Goal: Task Accomplishment & Management: Use online tool/utility

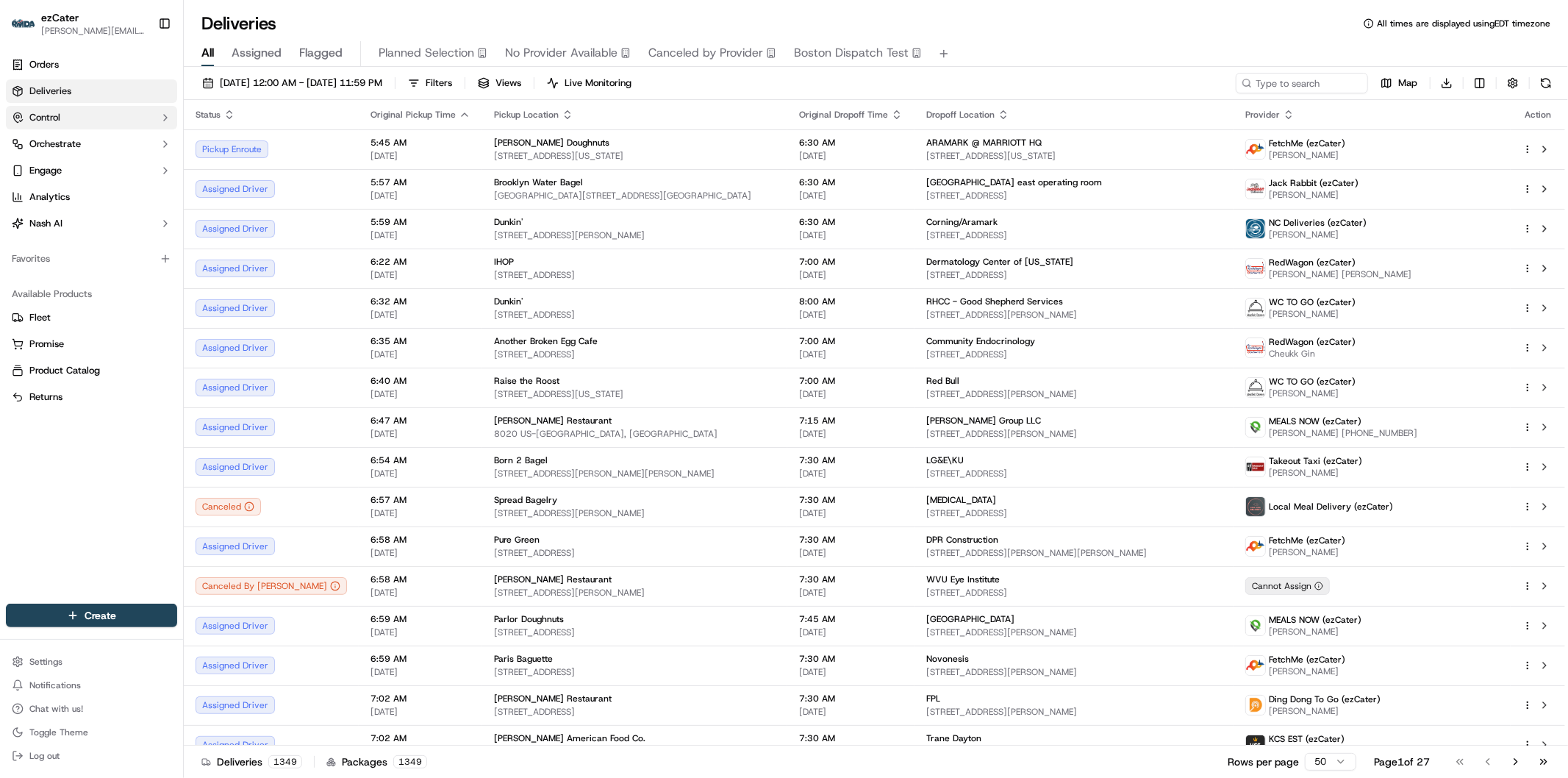
click at [66, 115] on button "Control" at bounding box center [91, 117] width 171 height 24
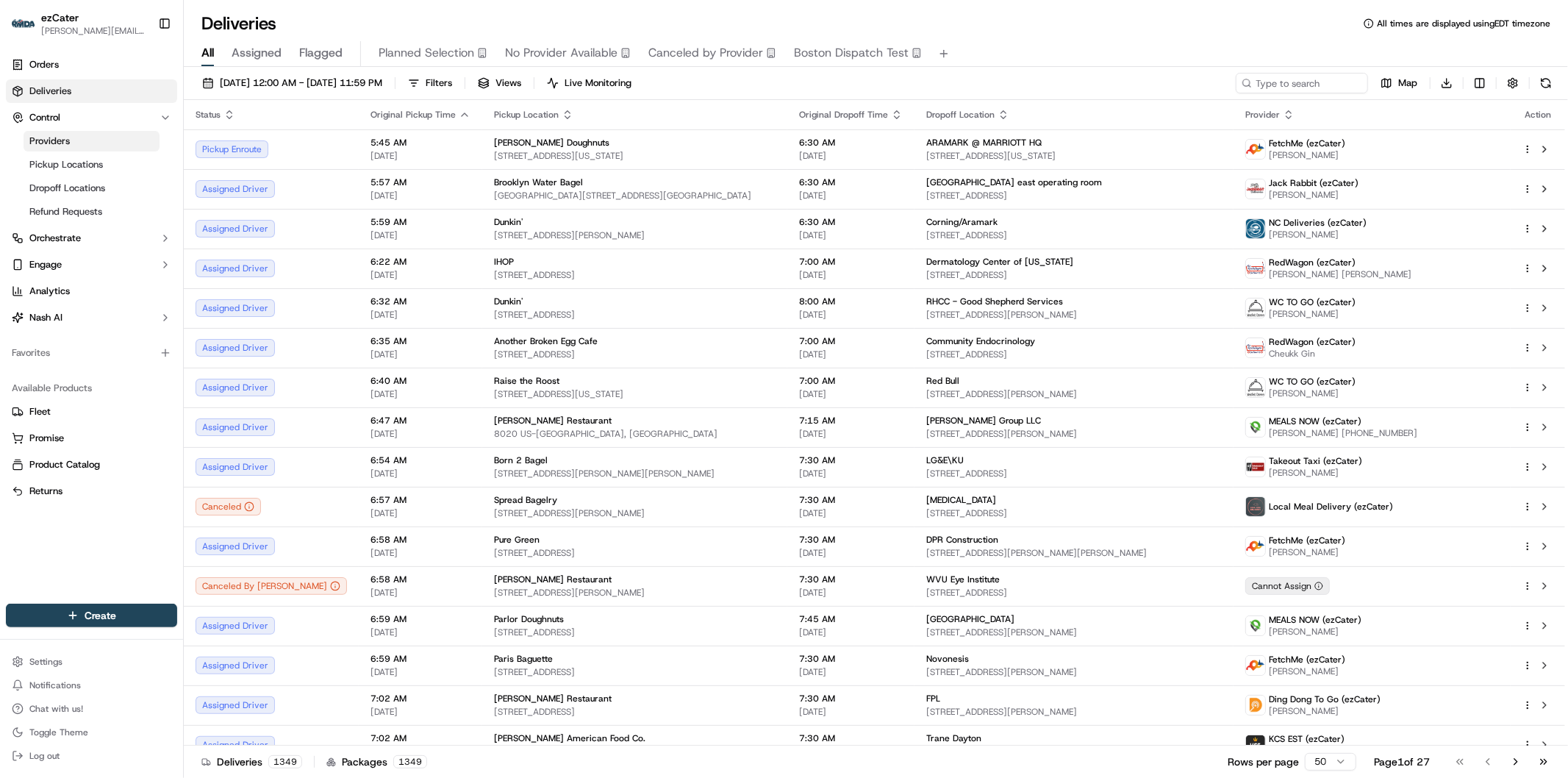
click at [96, 142] on link "Providers" at bounding box center [91, 142] width 136 height 21
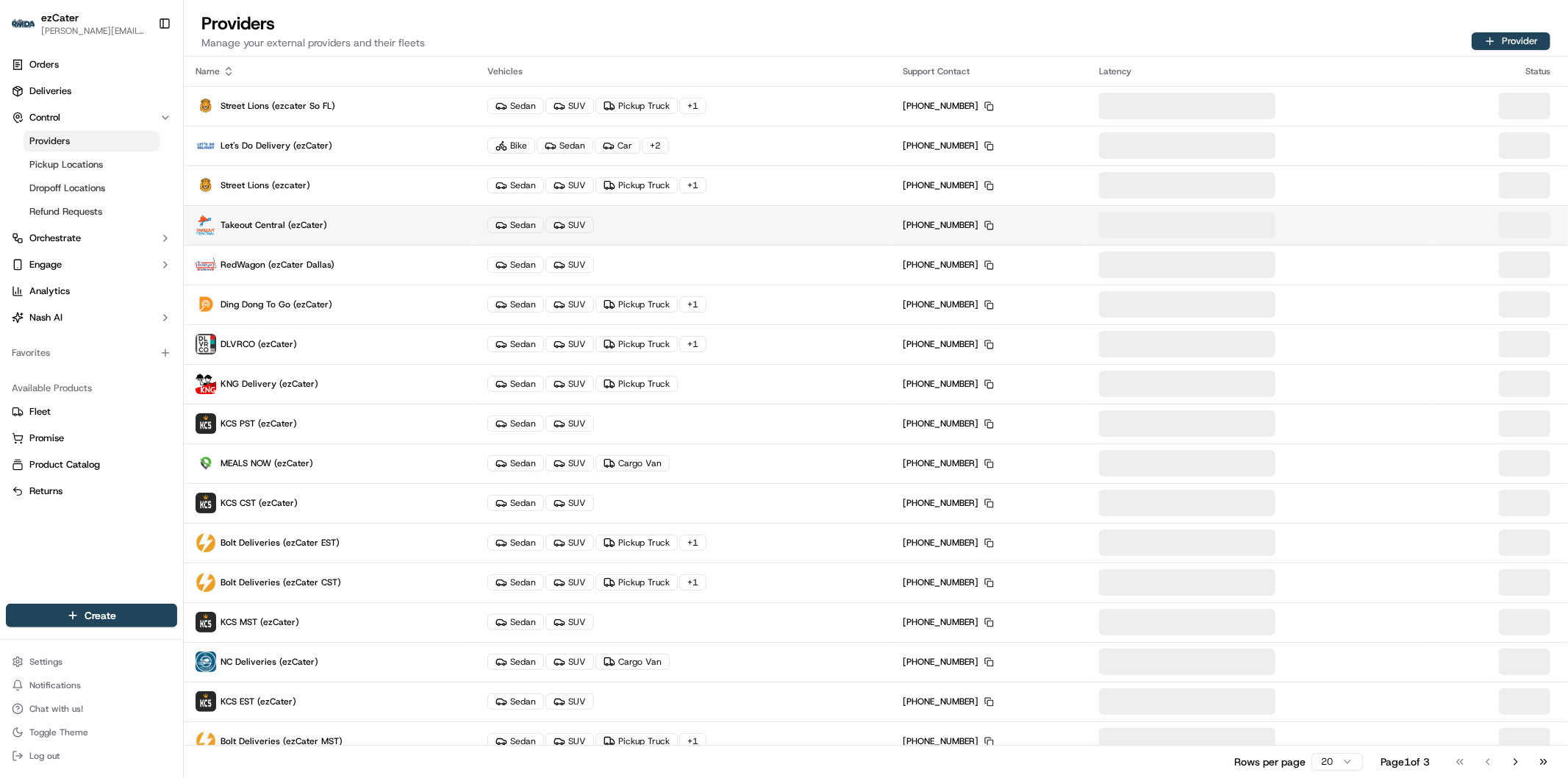
click at [304, 221] on span "Takeout Central (ezCater)" at bounding box center [274, 225] width 106 height 11
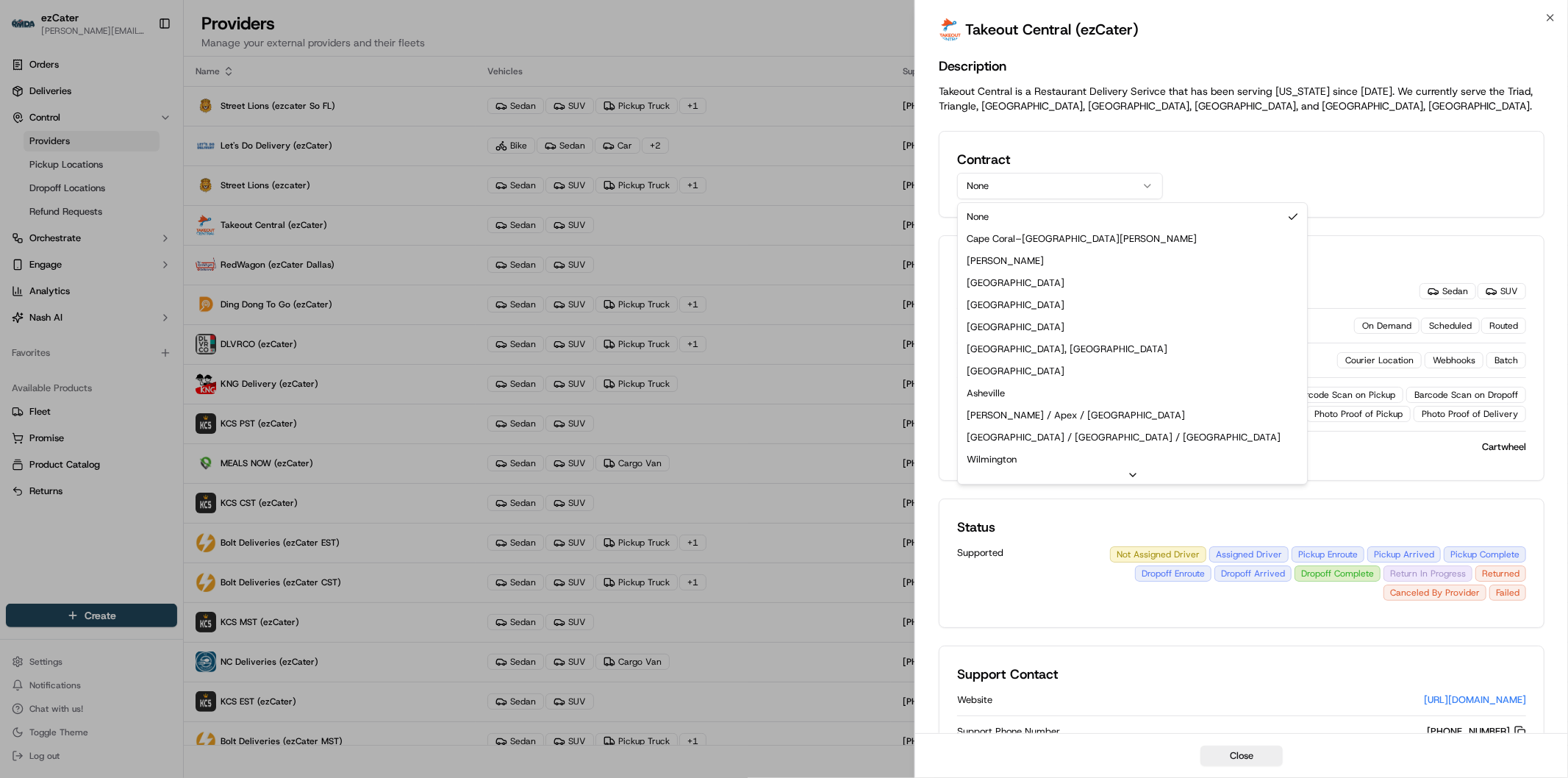
click at [1092, 189] on button "None" at bounding box center [1060, 186] width 206 height 27
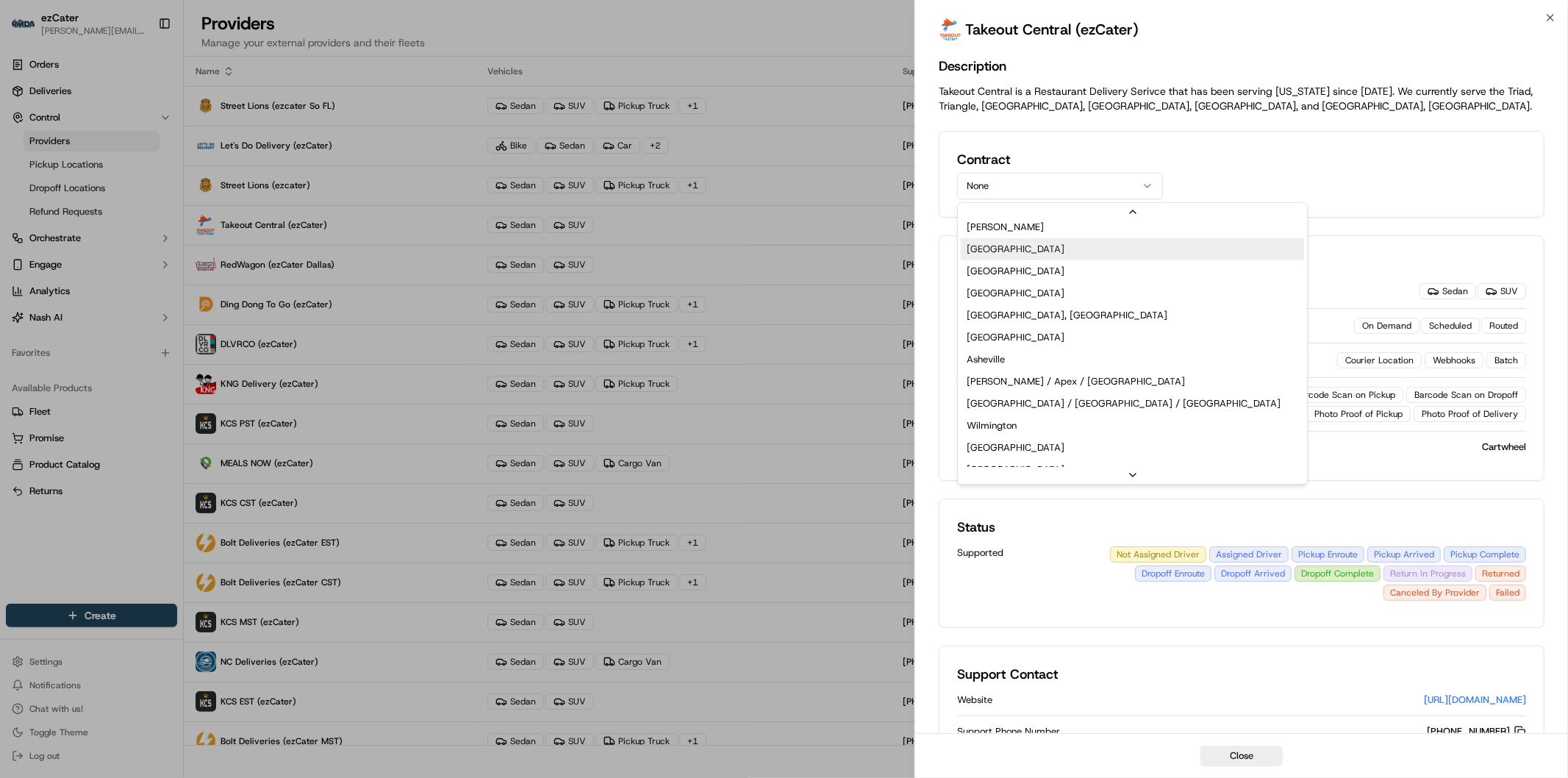
scroll to position [51, 0]
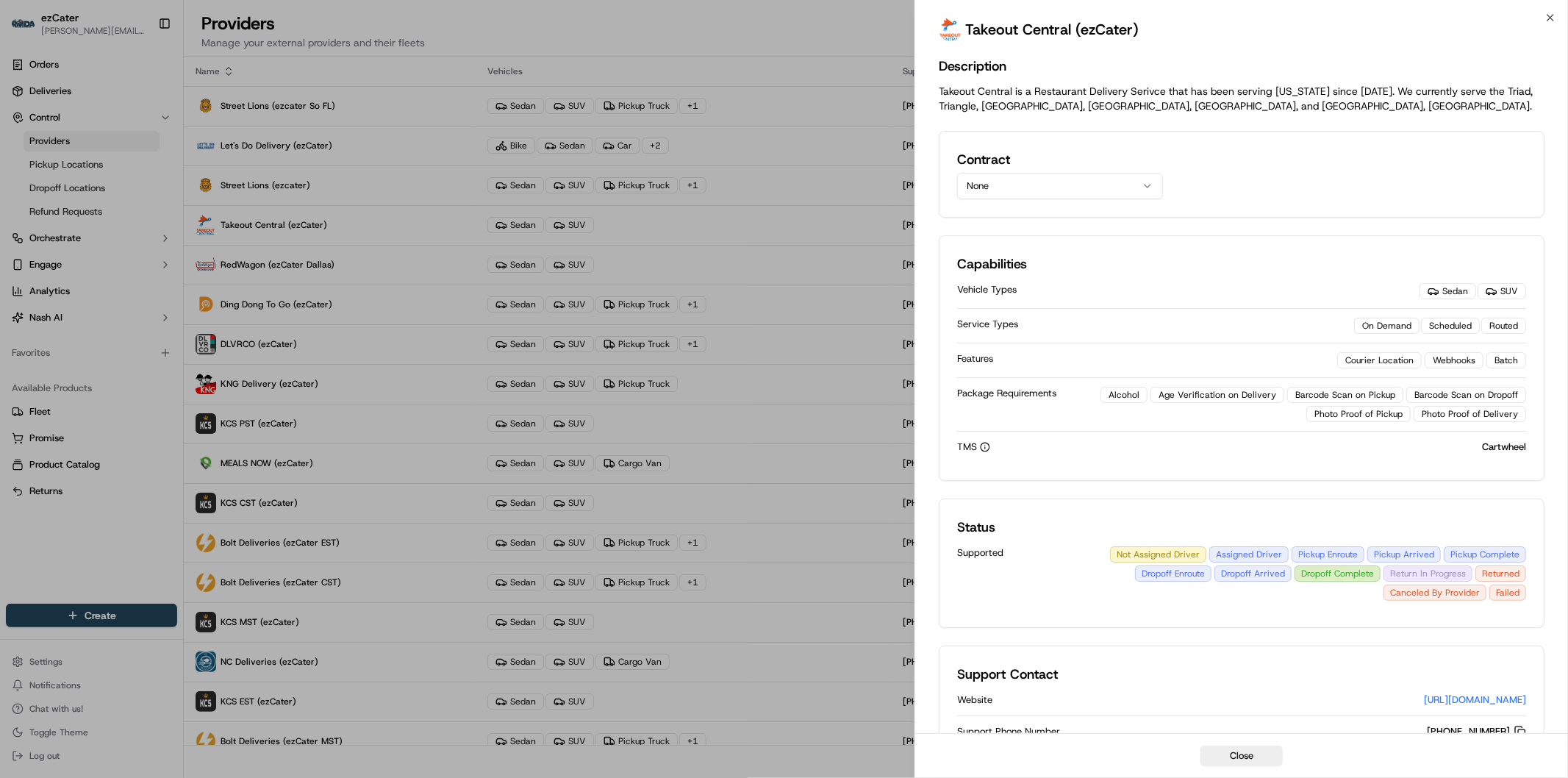
click at [1155, 182] on button "None" at bounding box center [1060, 186] width 206 height 27
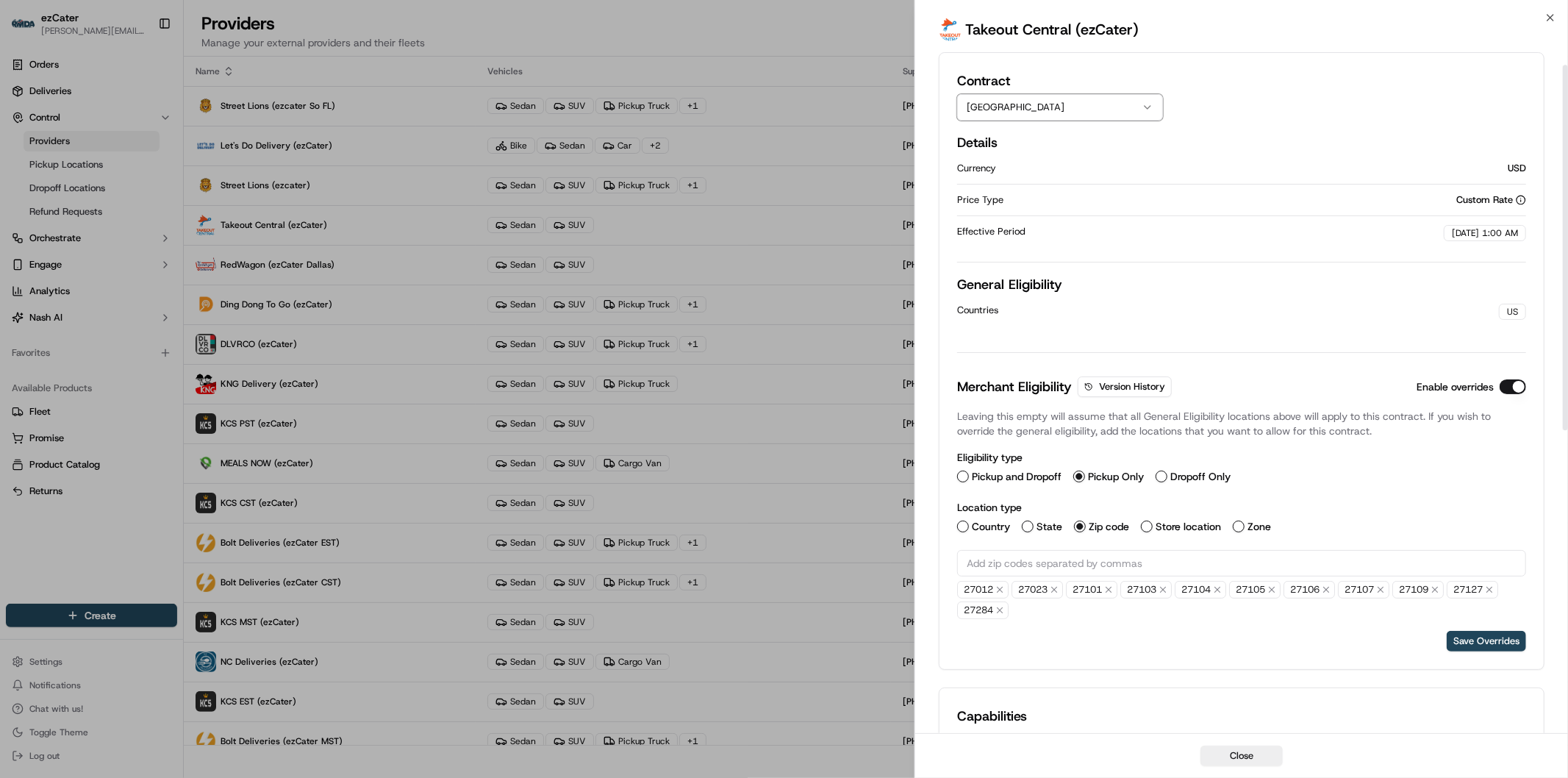
scroll to position [163, 0]
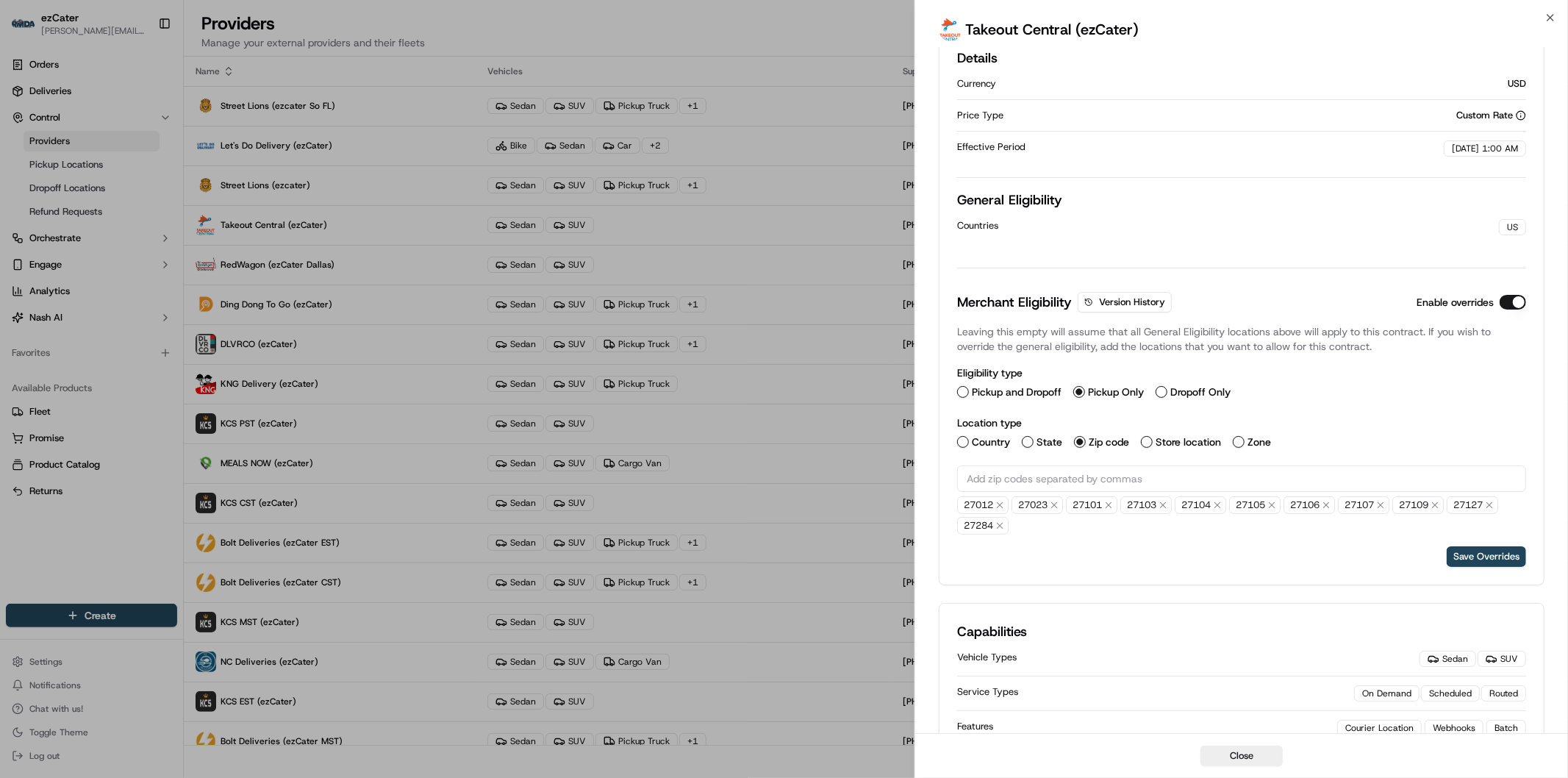
click at [1238, 474] on input "text" at bounding box center [1241, 479] width 569 height 27
paste input "text"
click at [1508, 559] on button "Save Overrides" at bounding box center [1486, 557] width 80 height 21
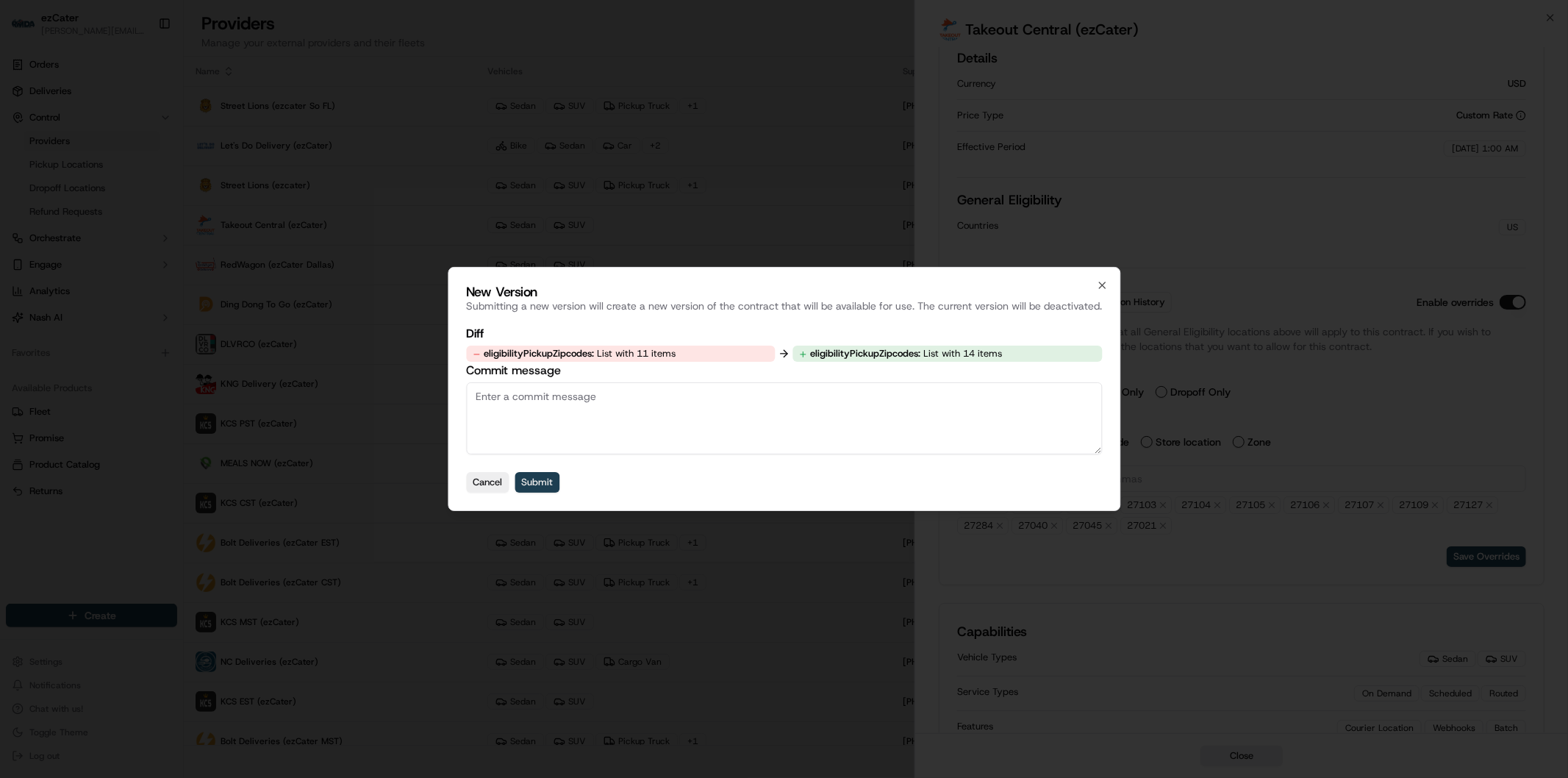
click at [540, 484] on button "Submit" at bounding box center [537, 483] width 45 height 21
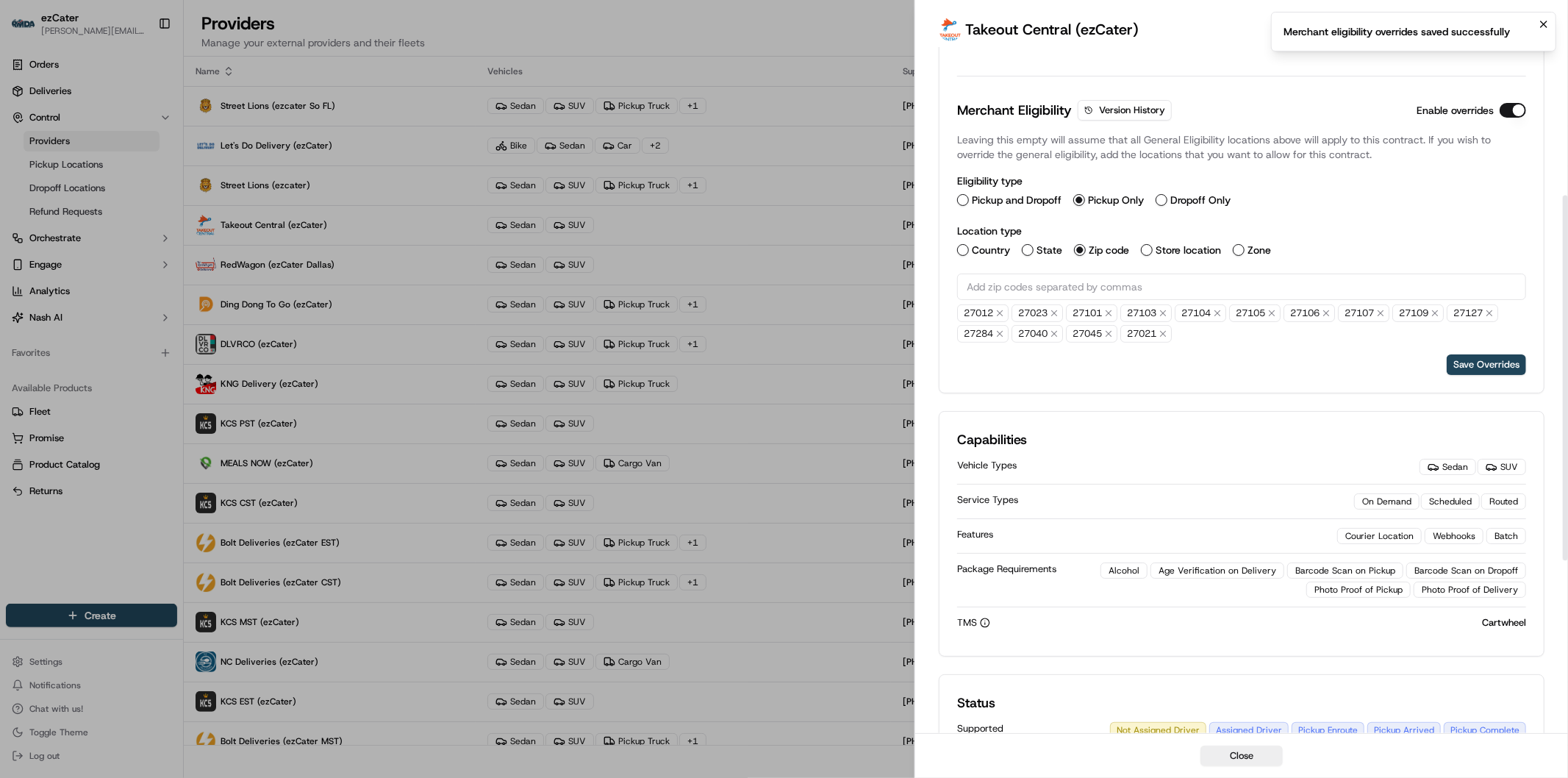
scroll to position [408, 0]
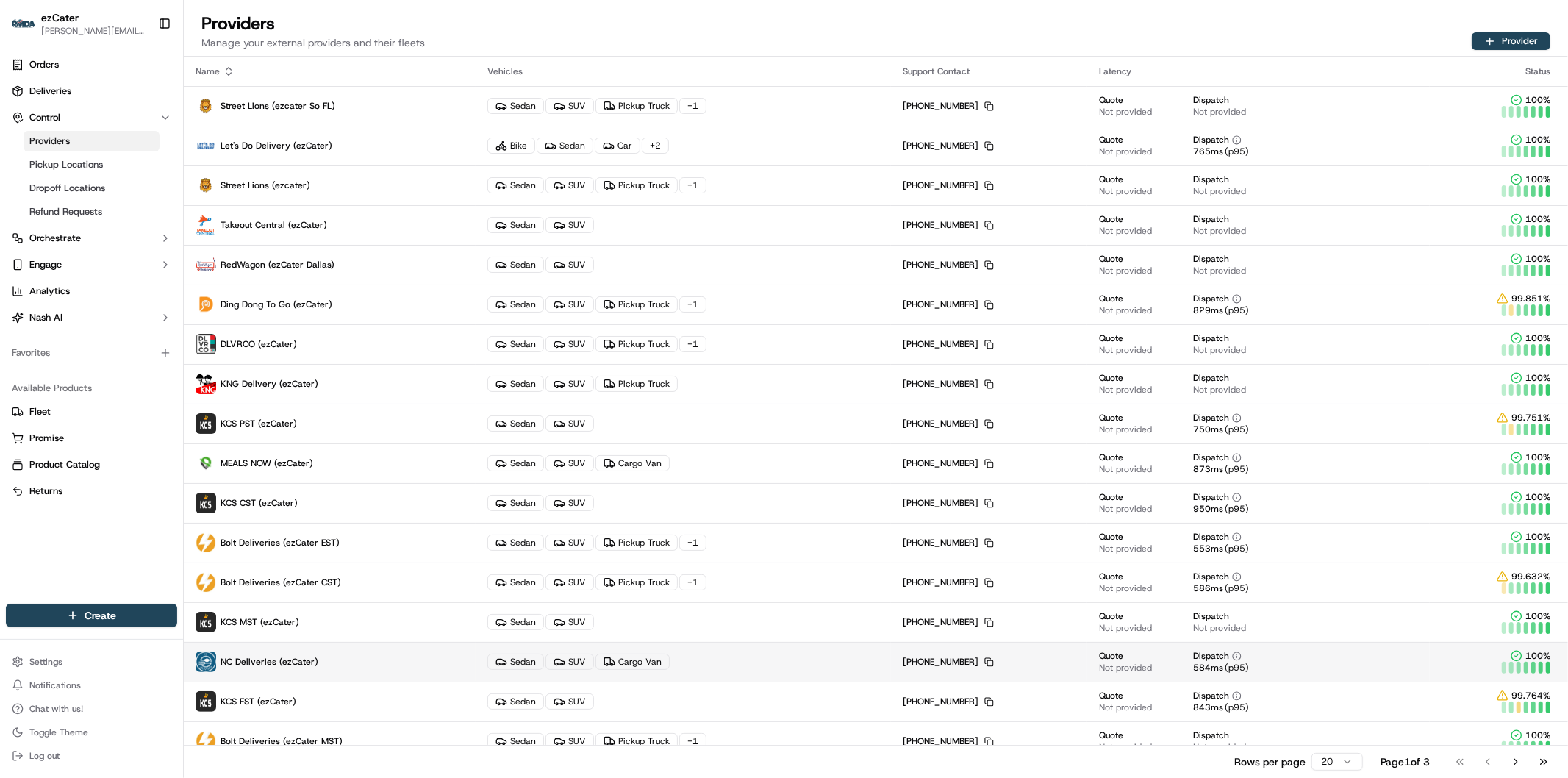
click at [301, 666] on span "NC Deliveries (ezCater)" at bounding box center [269, 662] width 98 height 11
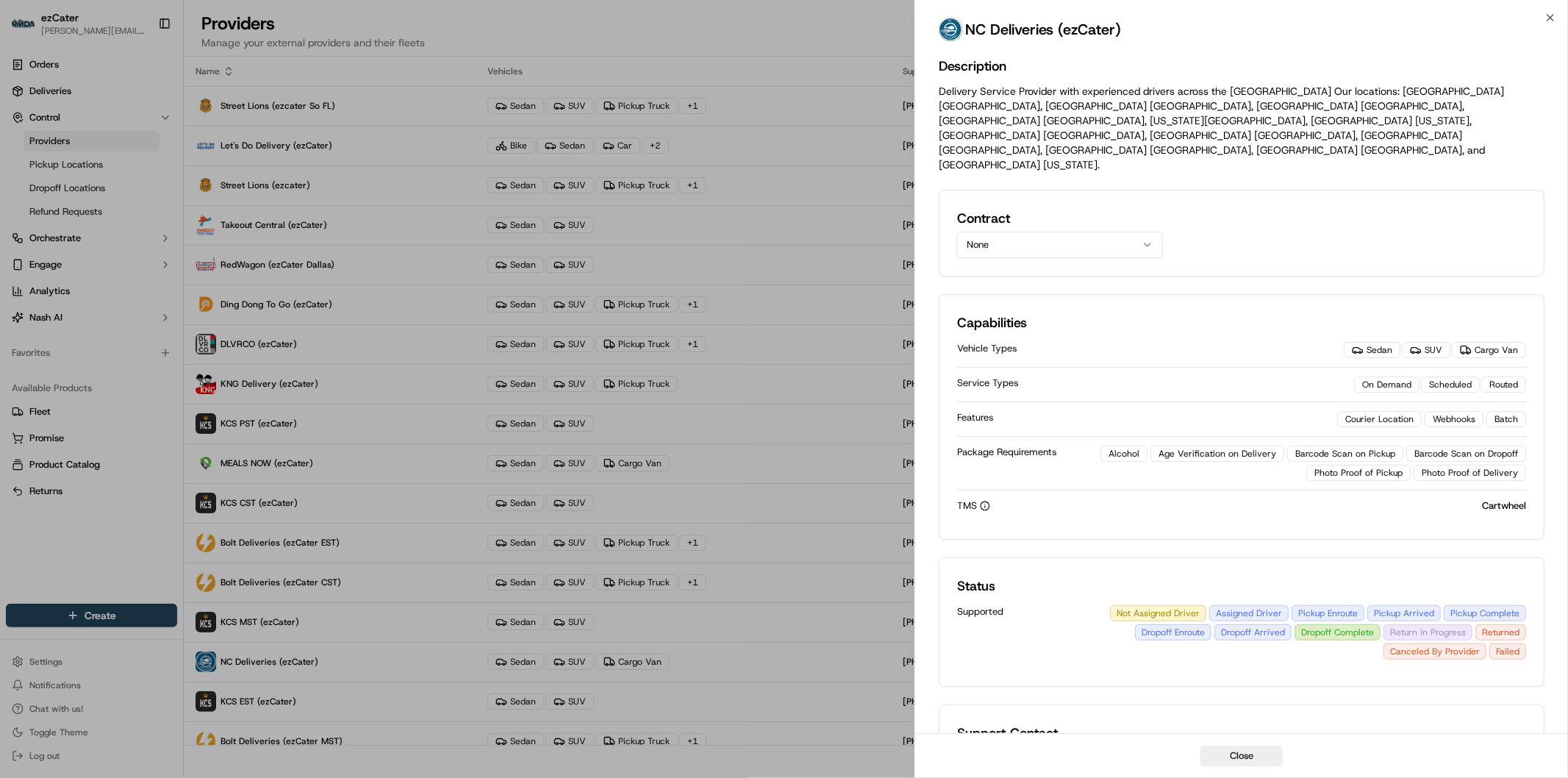
click at [1054, 232] on button "None" at bounding box center [1060, 245] width 206 height 27
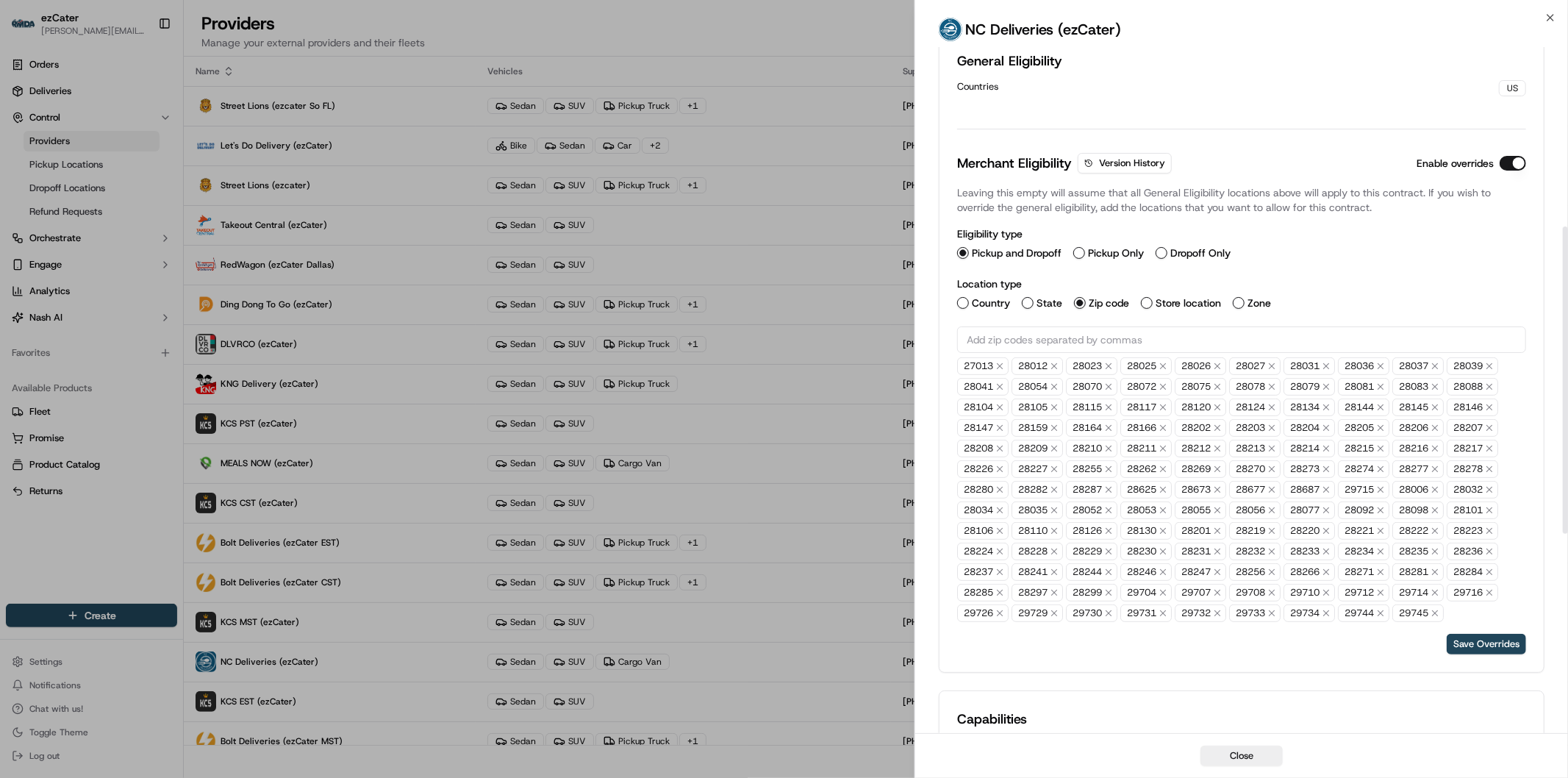
scroll to position [356, 0]
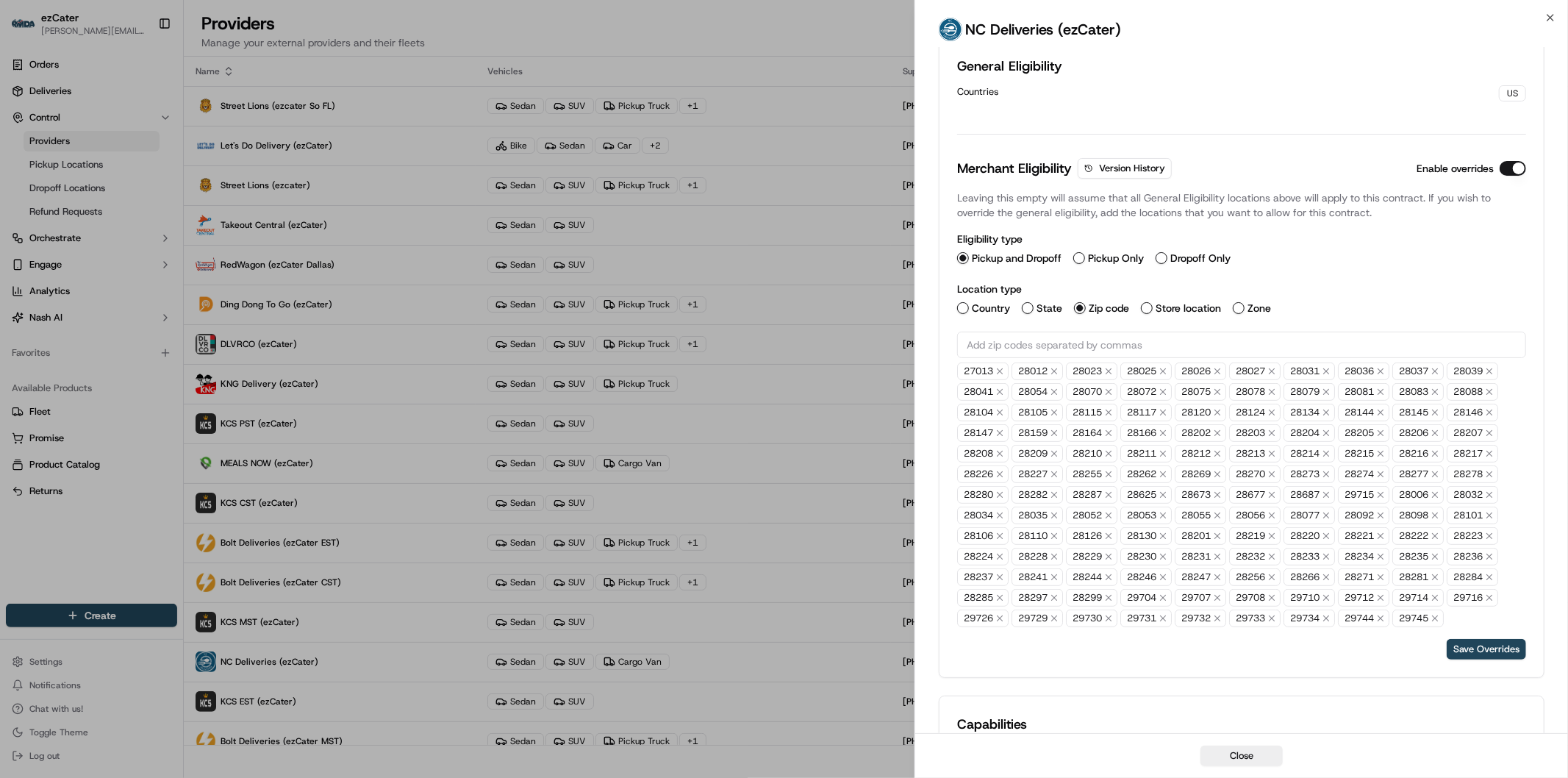
click at [1074, 332] on input "text" at bounding box center [1241, 345] width 569 height 27
paste input "28650"
type input "28650"
click at [1500, 639] on button "Save Overrides" at bounding box center [1486, 650] width 80 height 21
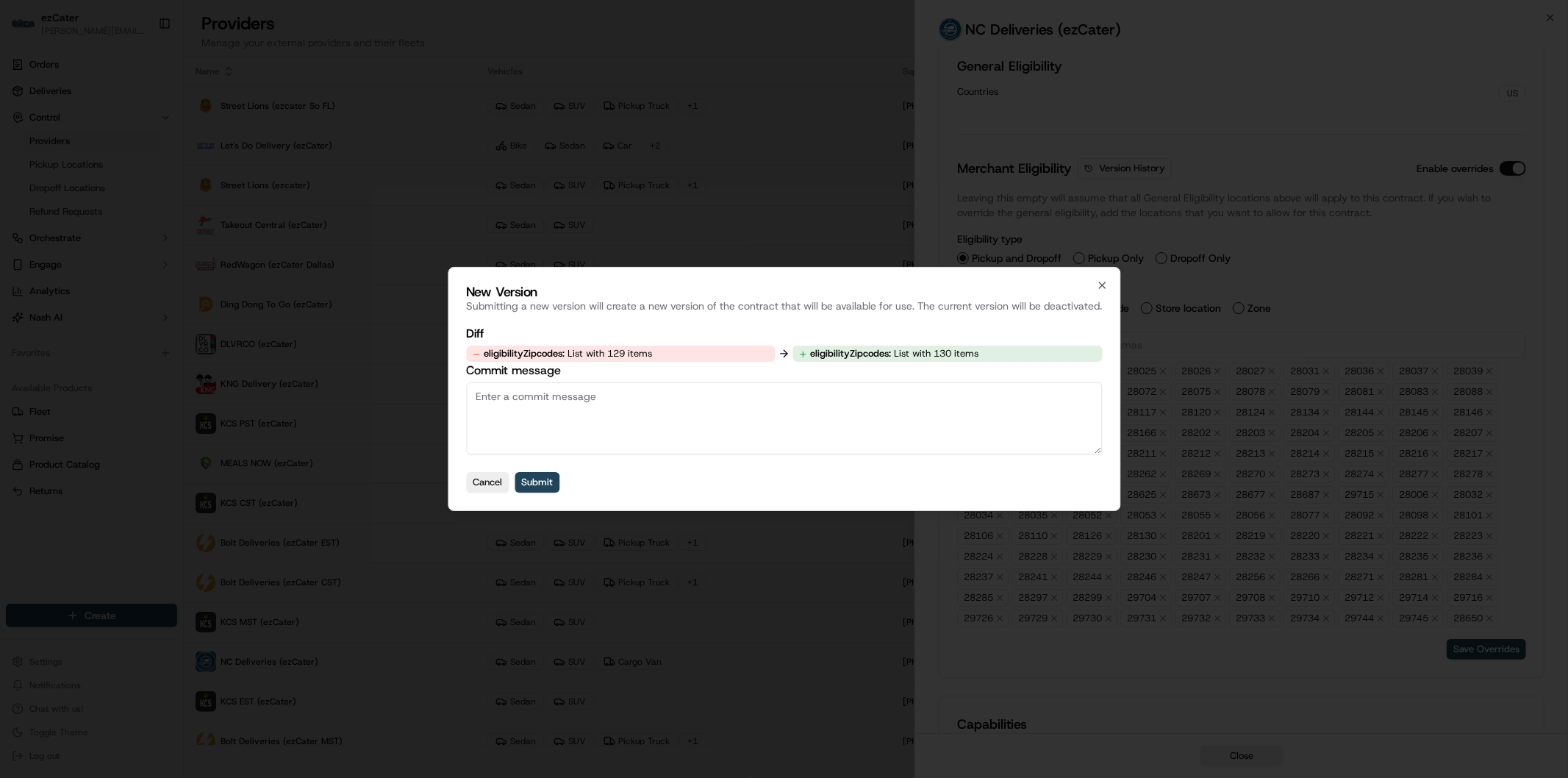
click at [539, 480] on button "Submit" at bounding box center [537, 483] width 45 height 21
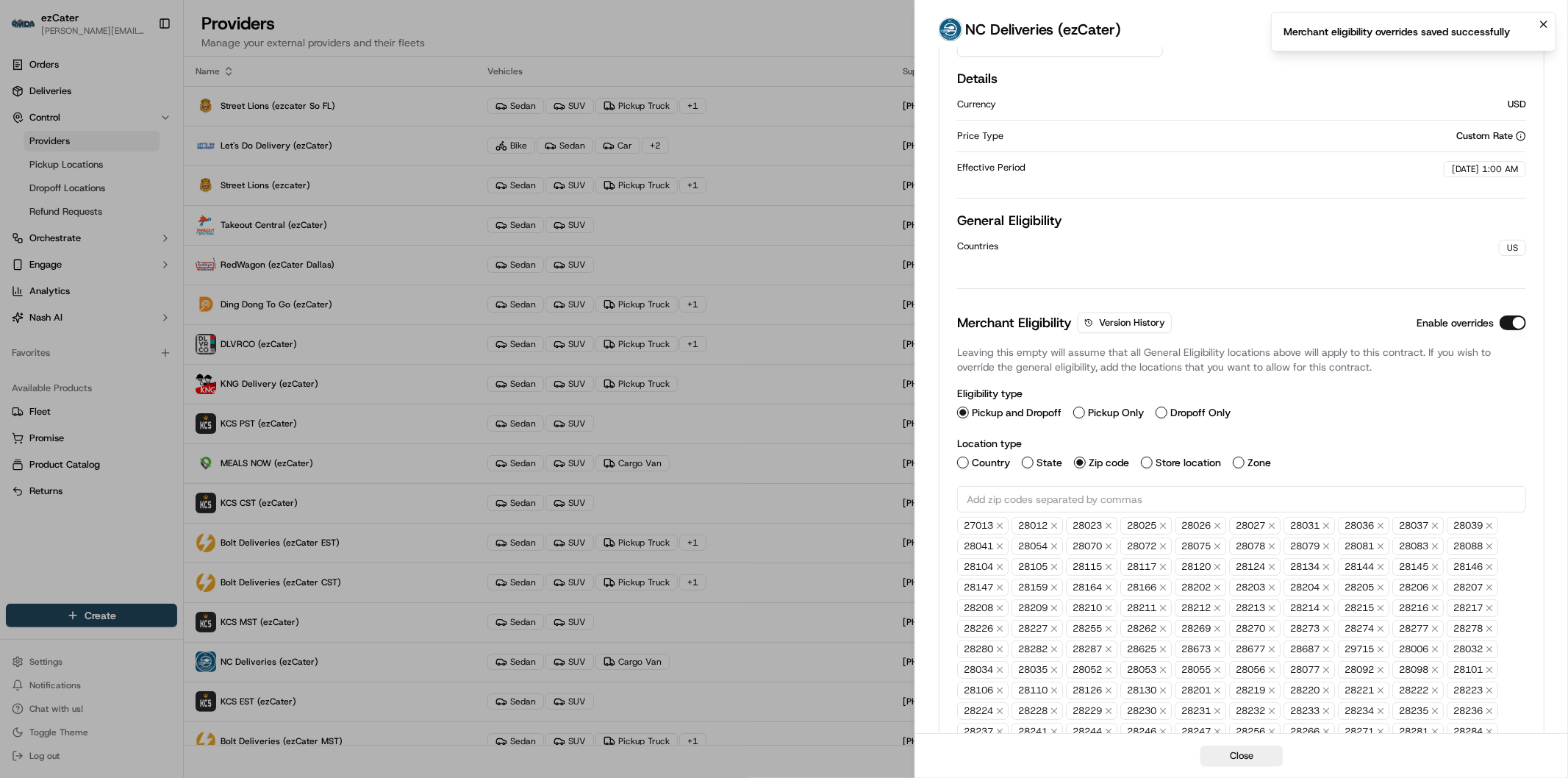
scroll to position [0, 0]
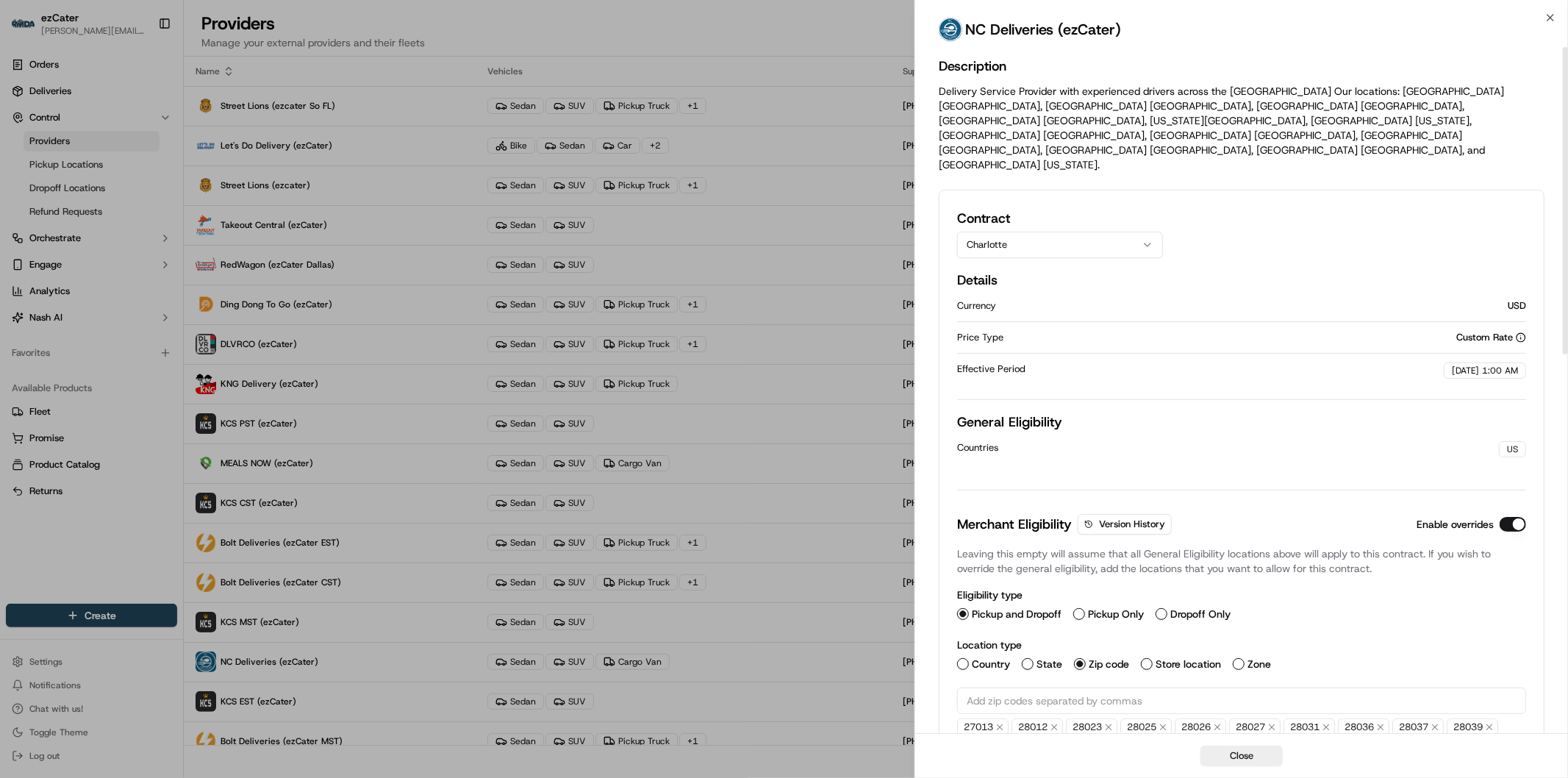
click at [1099, 232] on button "Charlotte" at bounding box center [1060, 245] width 206 height 27
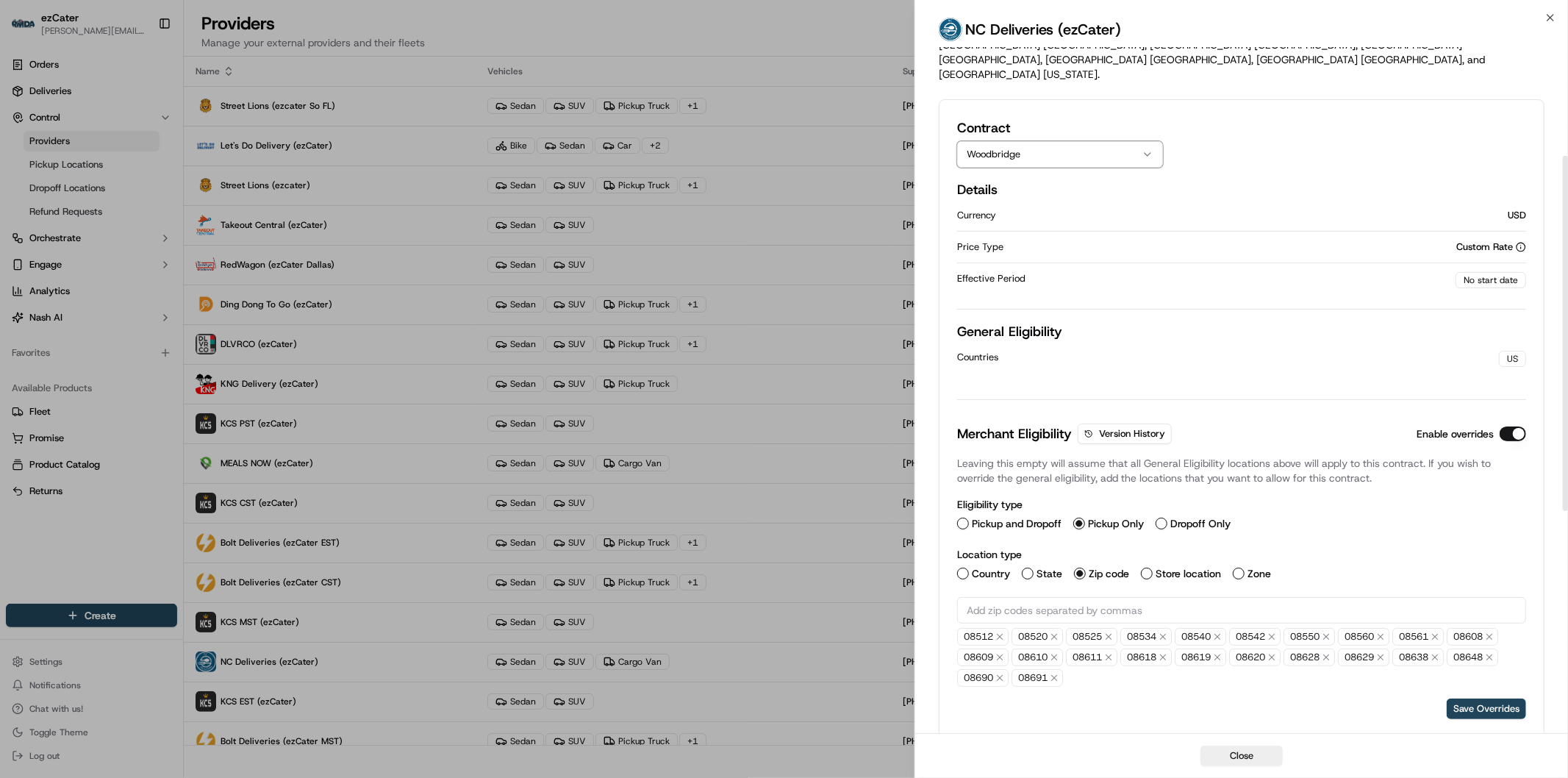
scroll to position [245, 0]
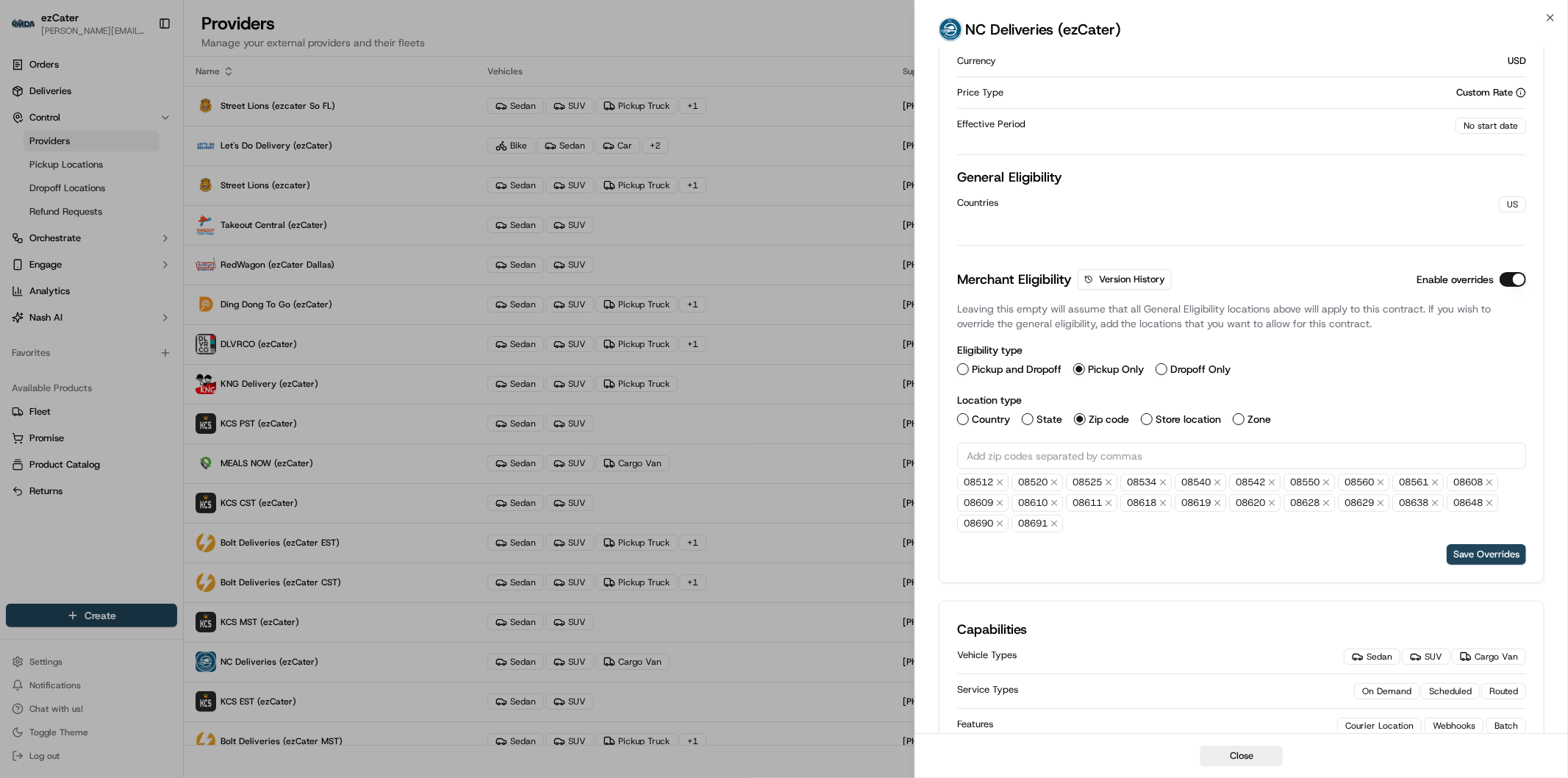
click at [1093, 443] on input "text" at bounding box center [1241, 456] width 569 height 27
paste input "08515"
type input "08515"
click at [1483, 544] on button "Save Overrides" at bounding box center [1486, 555] width 80 height 21
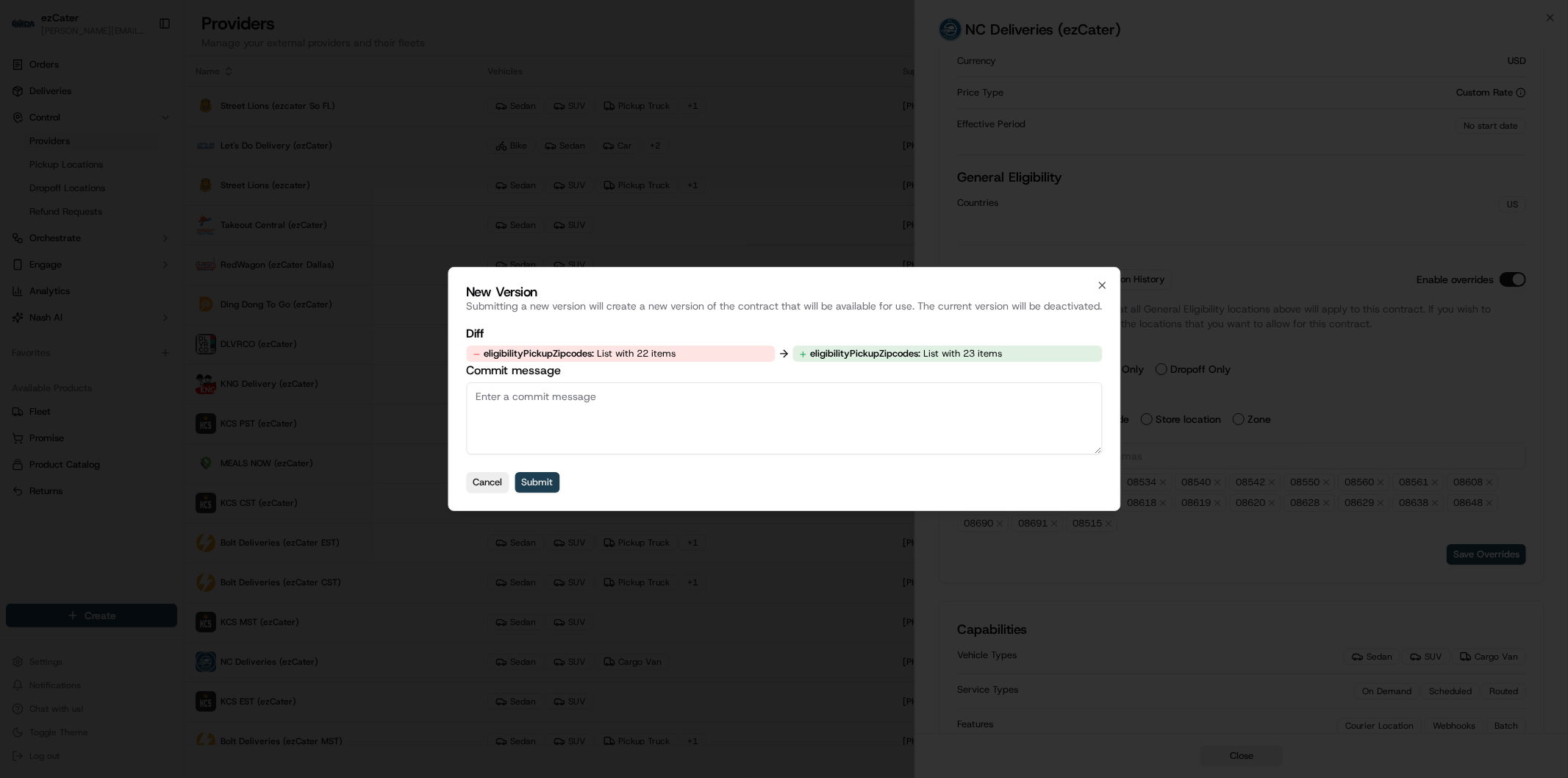
click at [538, 479] on button "Submit" at bounding box center [537, 483] width 45 height 21
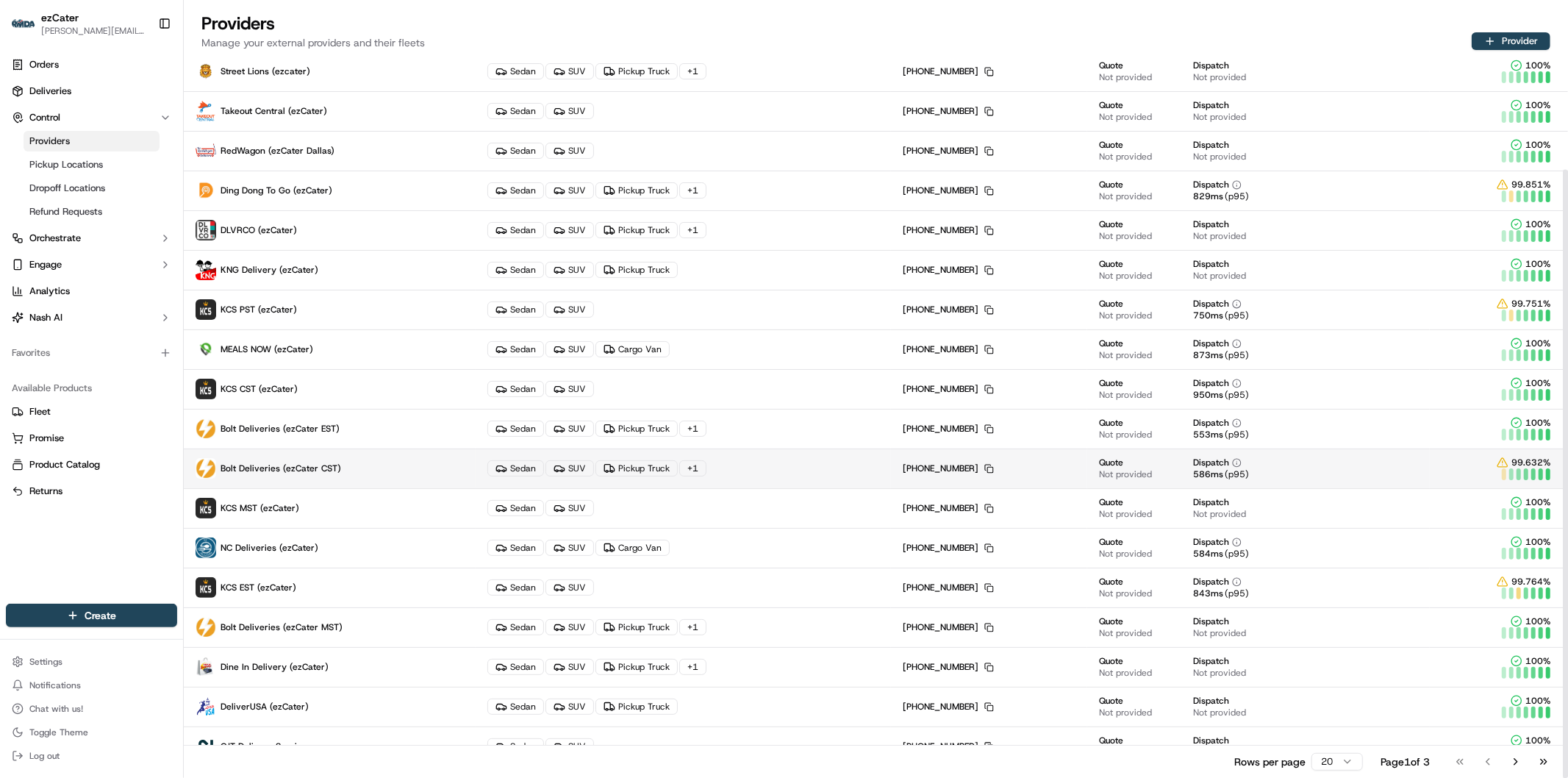
scroll to position [134, 0]
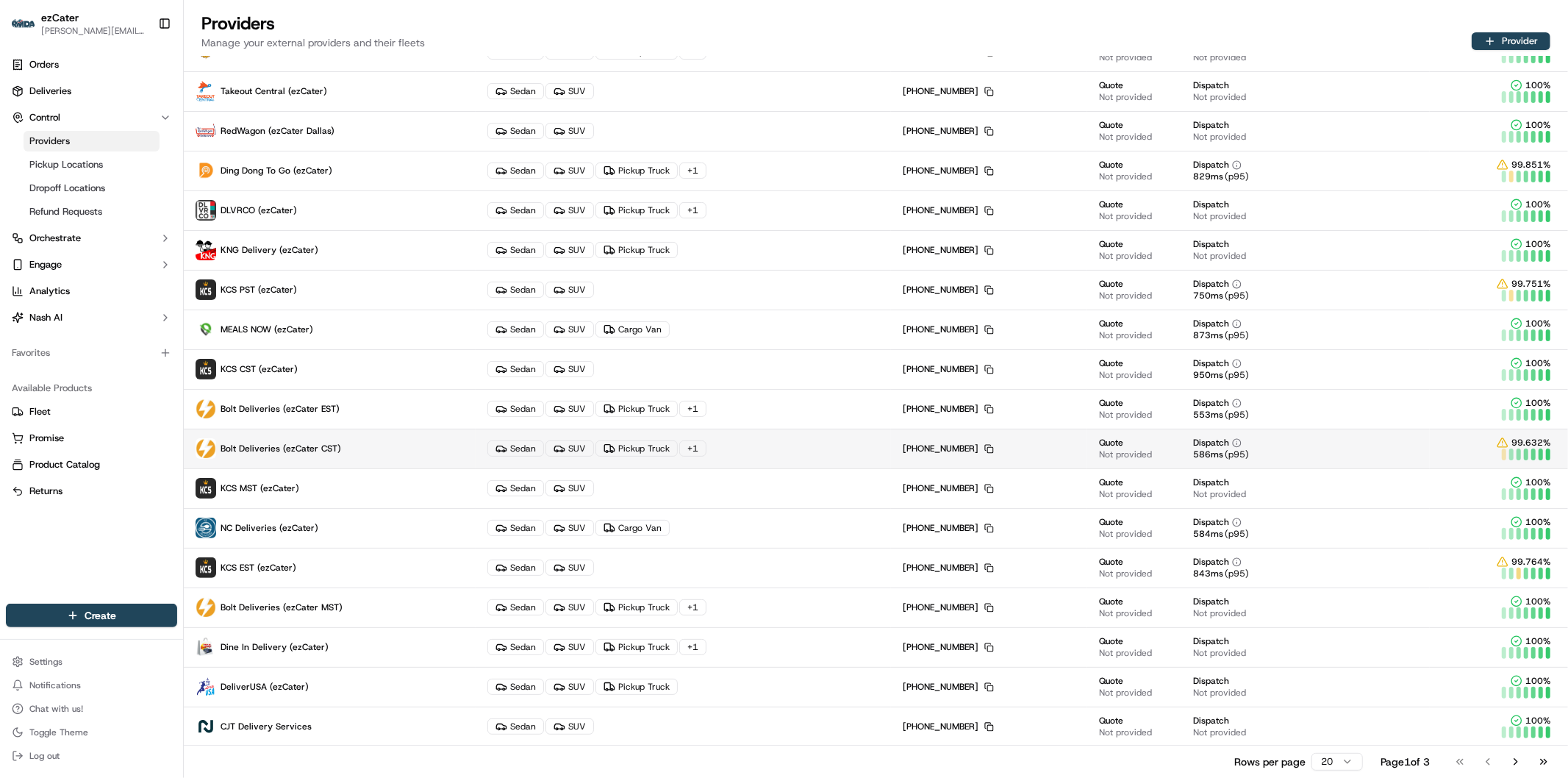
click at [370, 448] on p "Bolt Deliveries (ezCater CST)" at bounding box center [330, 448] width 269 height 21
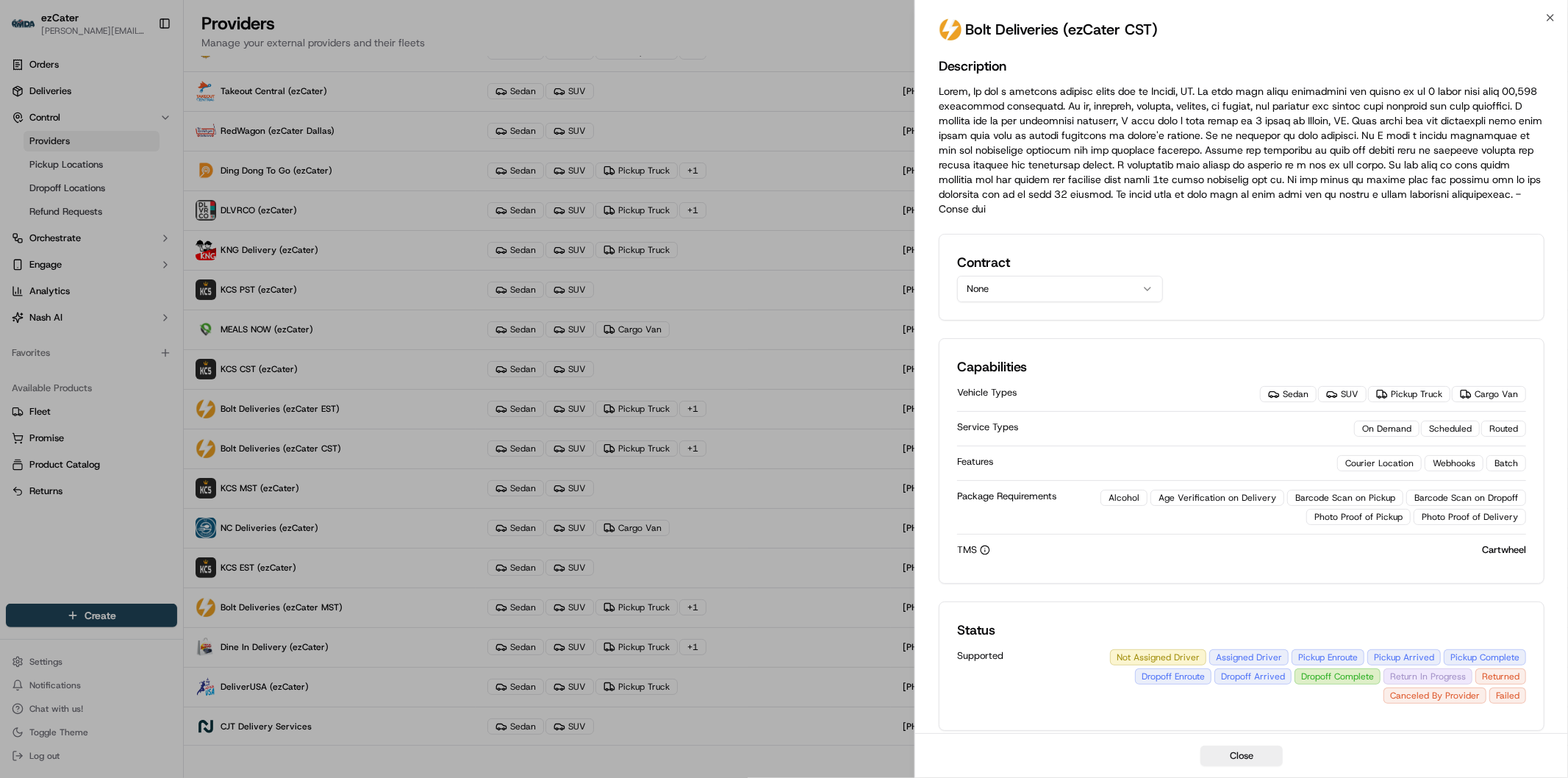
click at [1061, 283] on button "None" at bounding box center [1060, 289] width 206 height 27
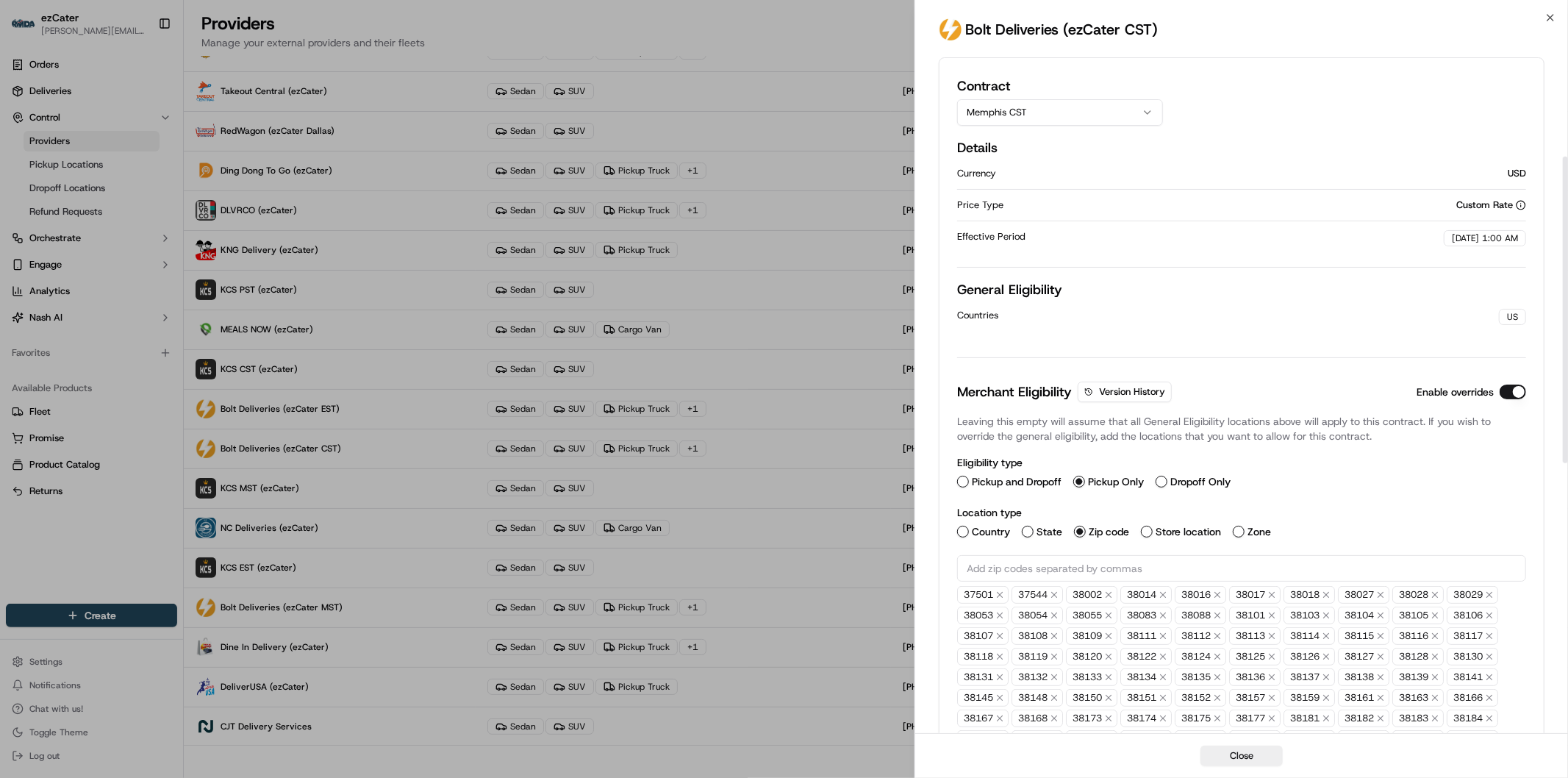
scroll to position [82, 0]
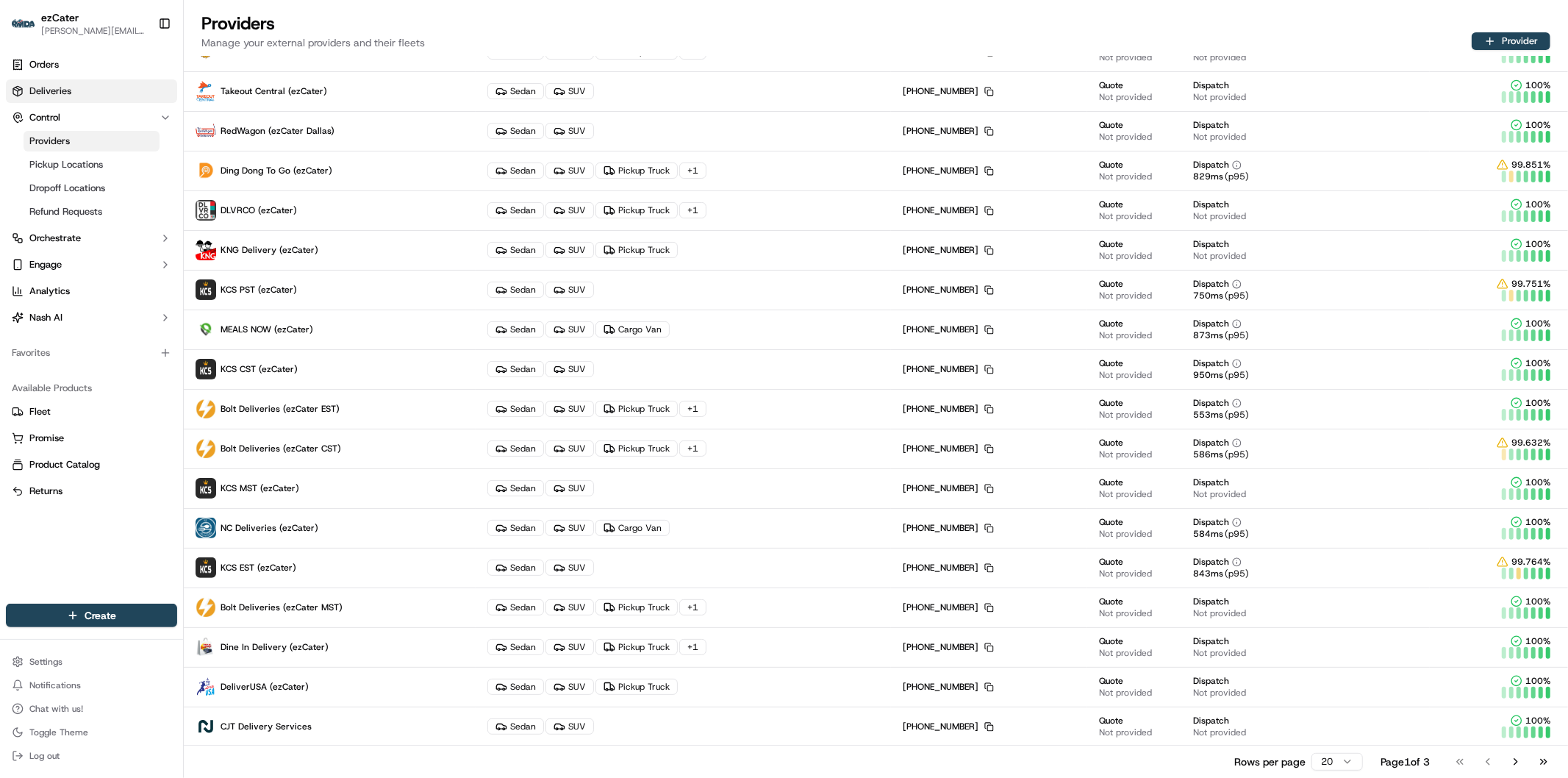
click at [57, 92] on span "Deliveries" at bounding box center [50, 91] width 42 height 13
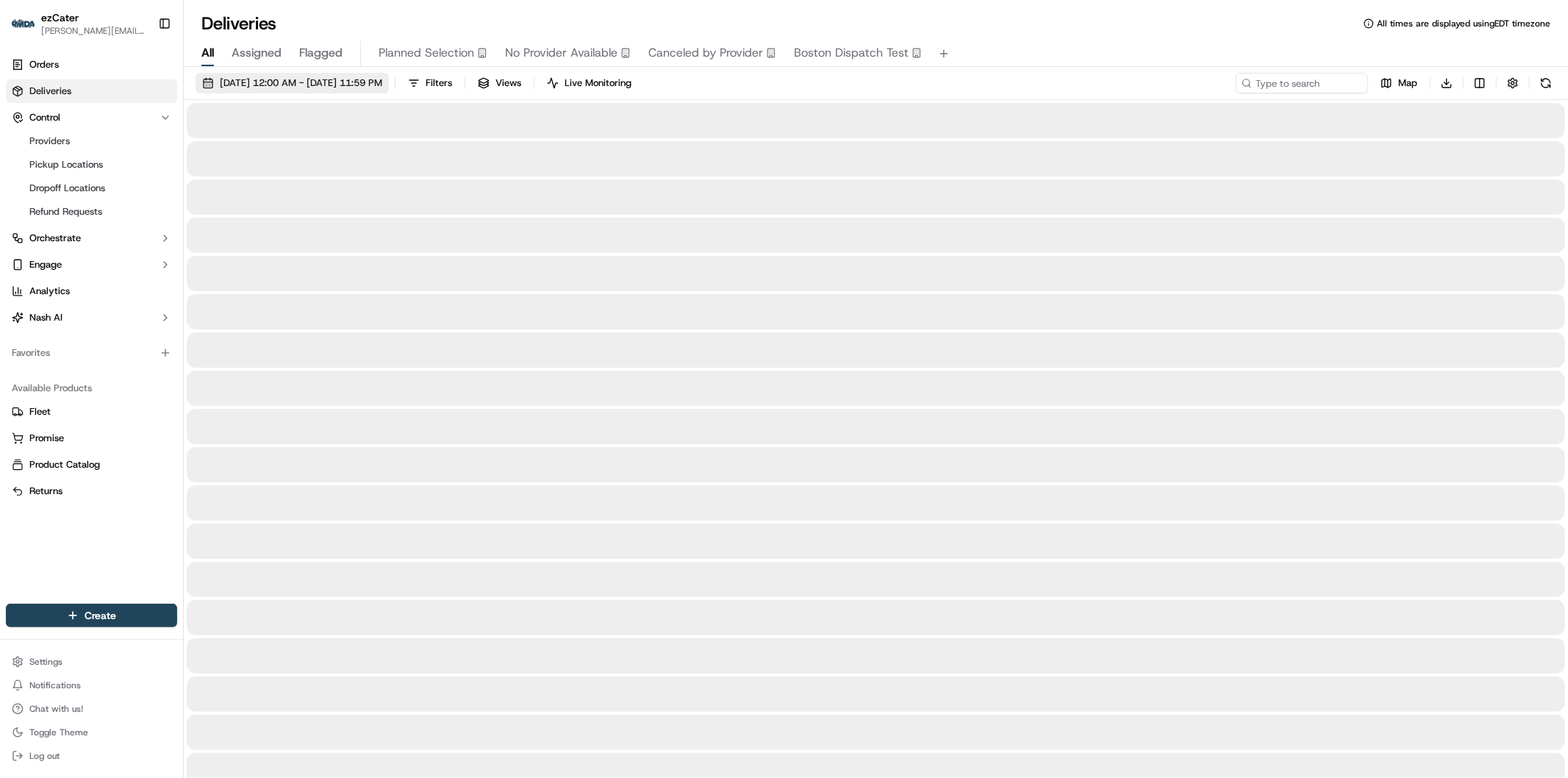
click at [349, 83] on span "09/23/2025 12:00 AM - 09/23/2025 11:59 PM" at bounding box center [300, 84] width 162 height 13
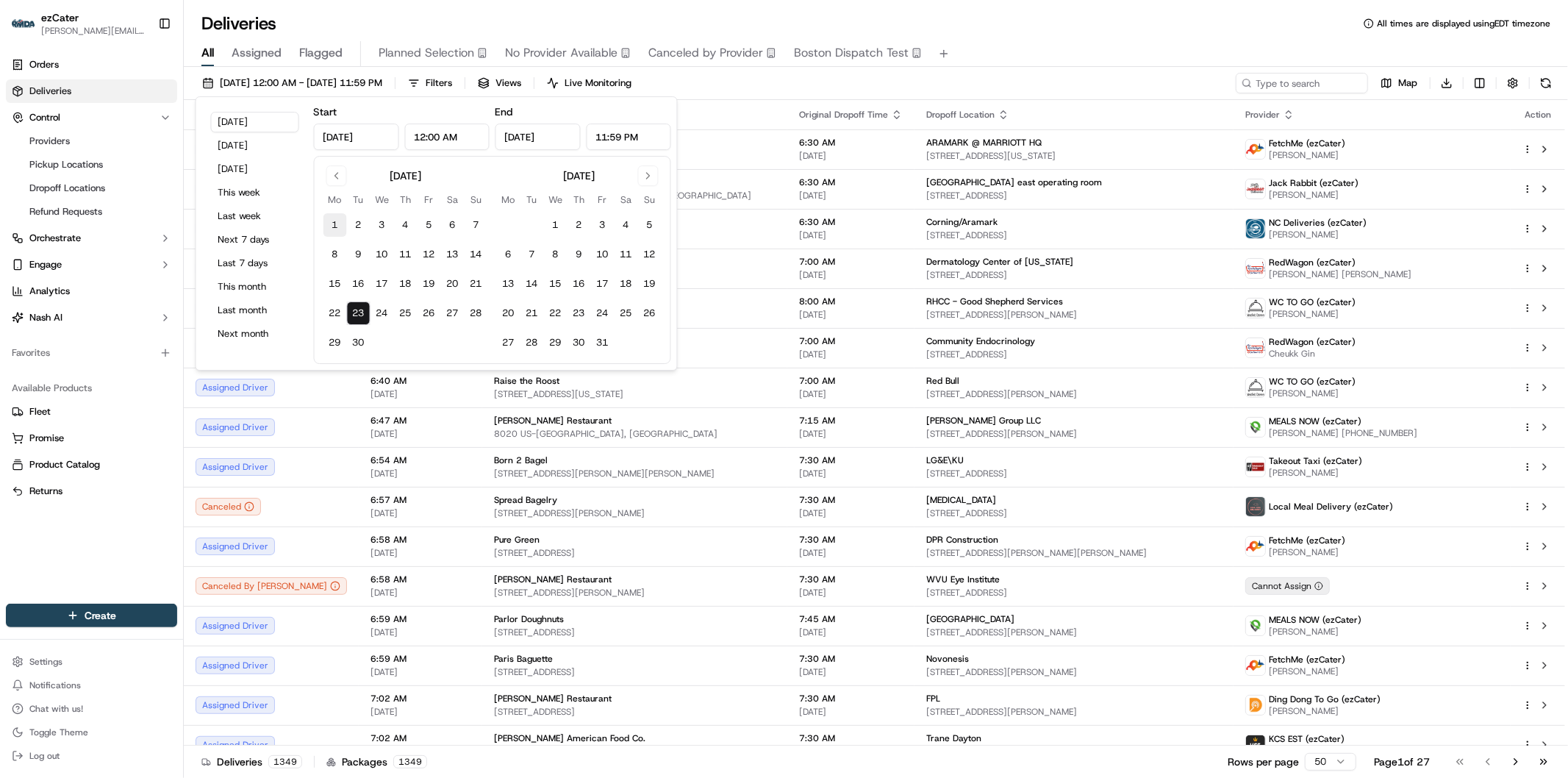
click at [334, 226] on button "1" at bounding box center [335, 224] width 24 height 24
type input "Sep 1, 2025"
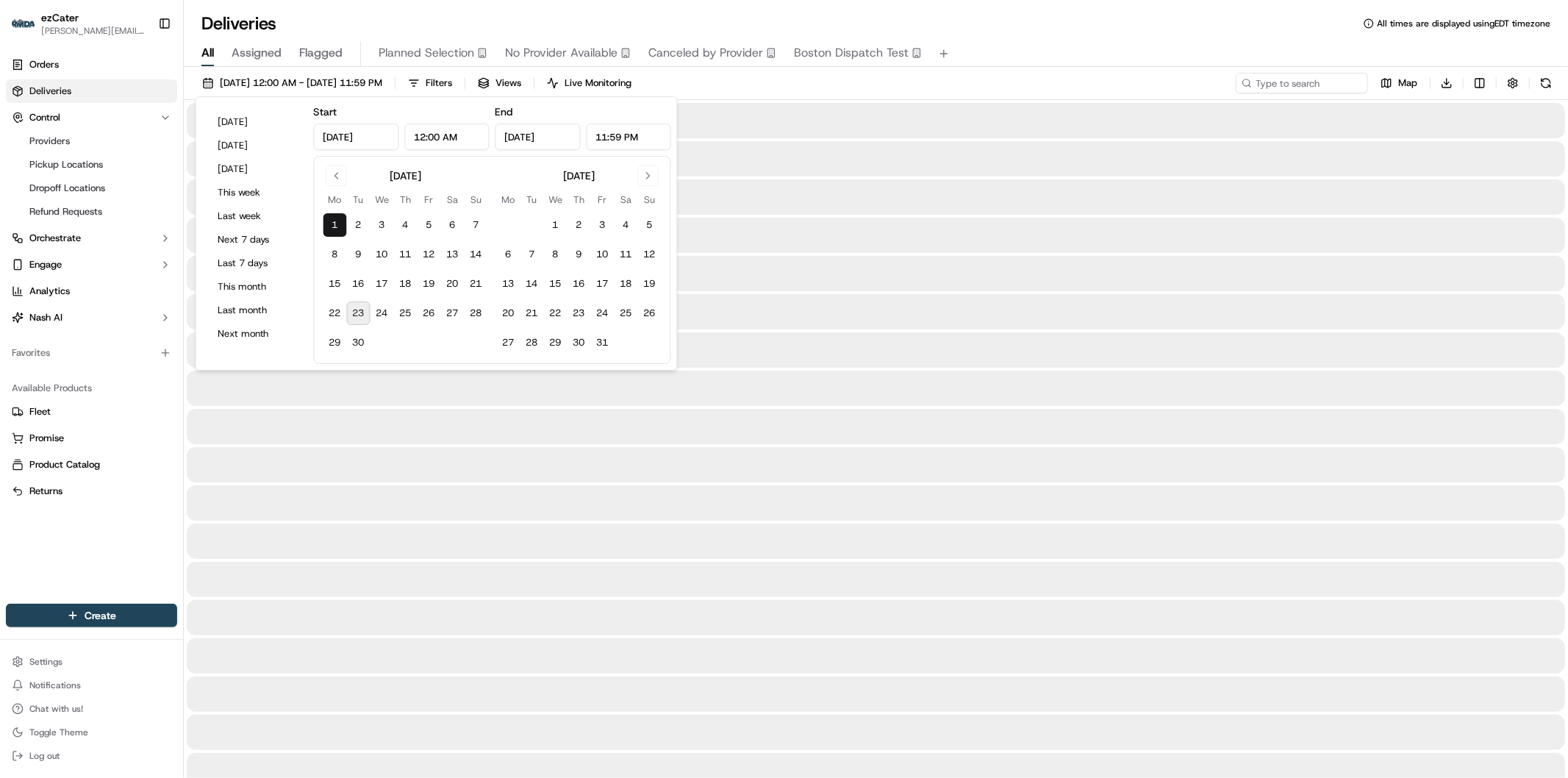
click at [356, 310] on button "23" at bounding box center [358, 313] width 24 height 24
type input "Sep 23, 2025"
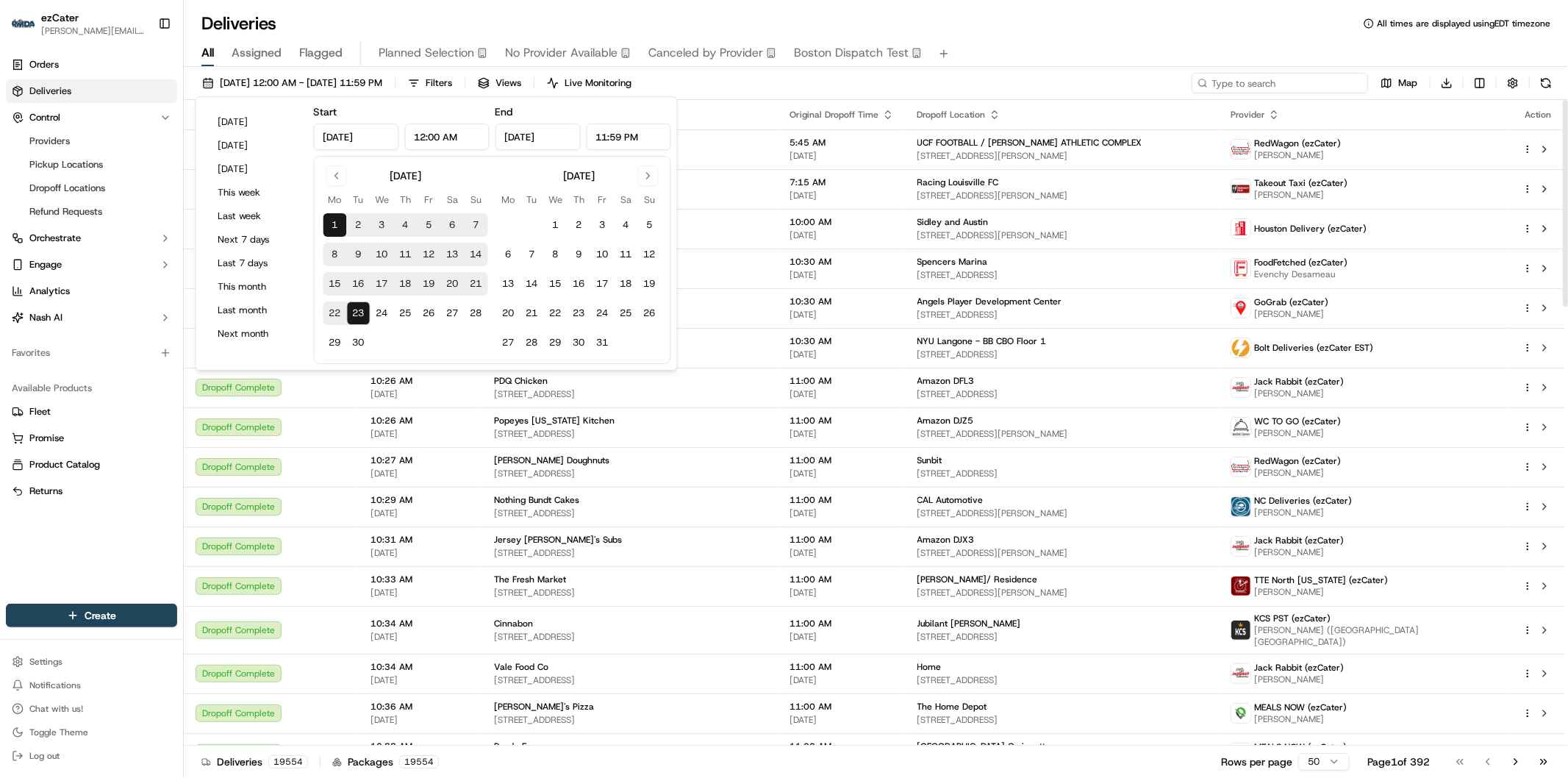
click at [1260, 85] on input at bounding box center [1280, 84] width 177 height 21
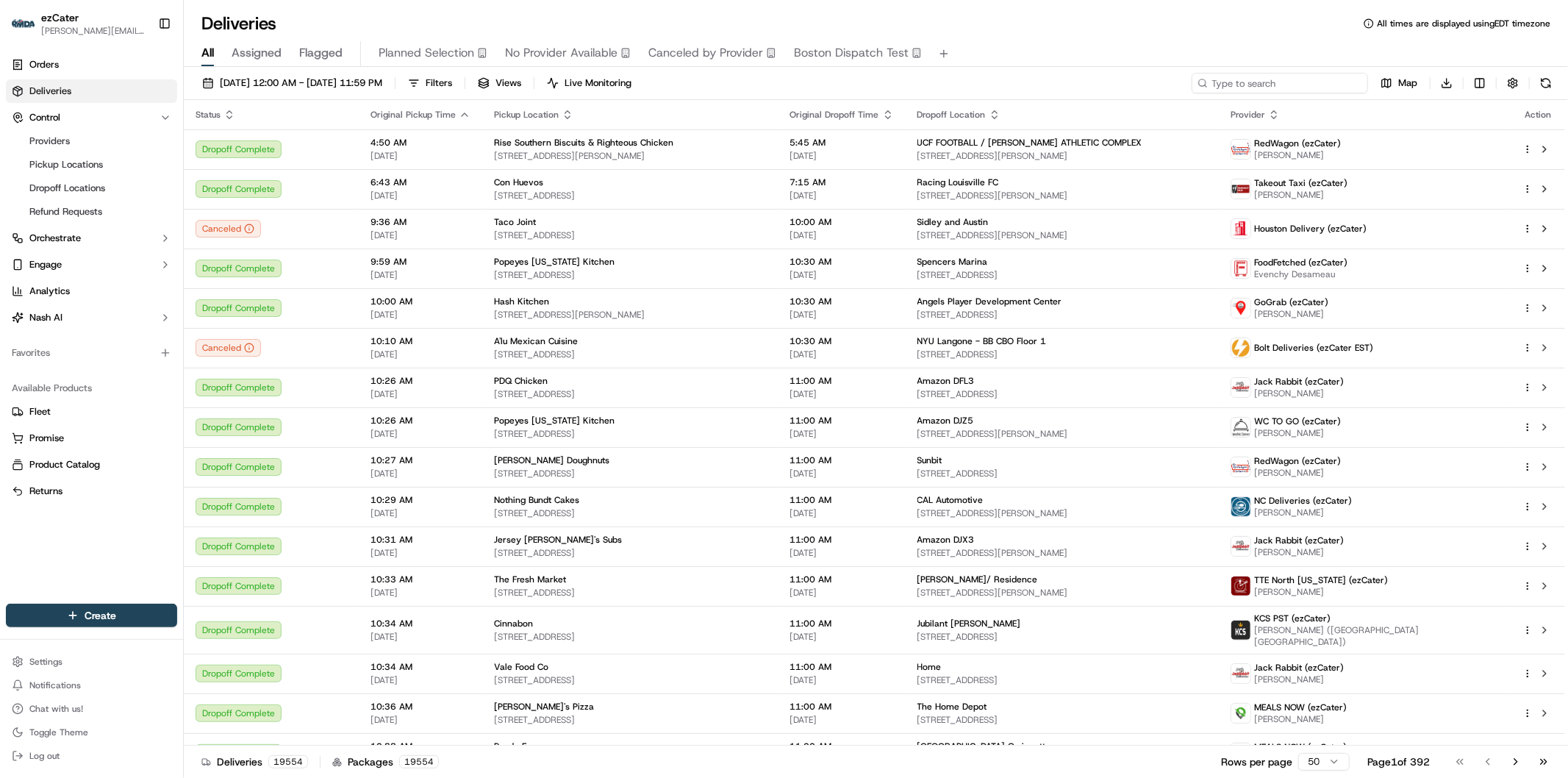
paste input "5JPY9X"
type input "5JPY9X"
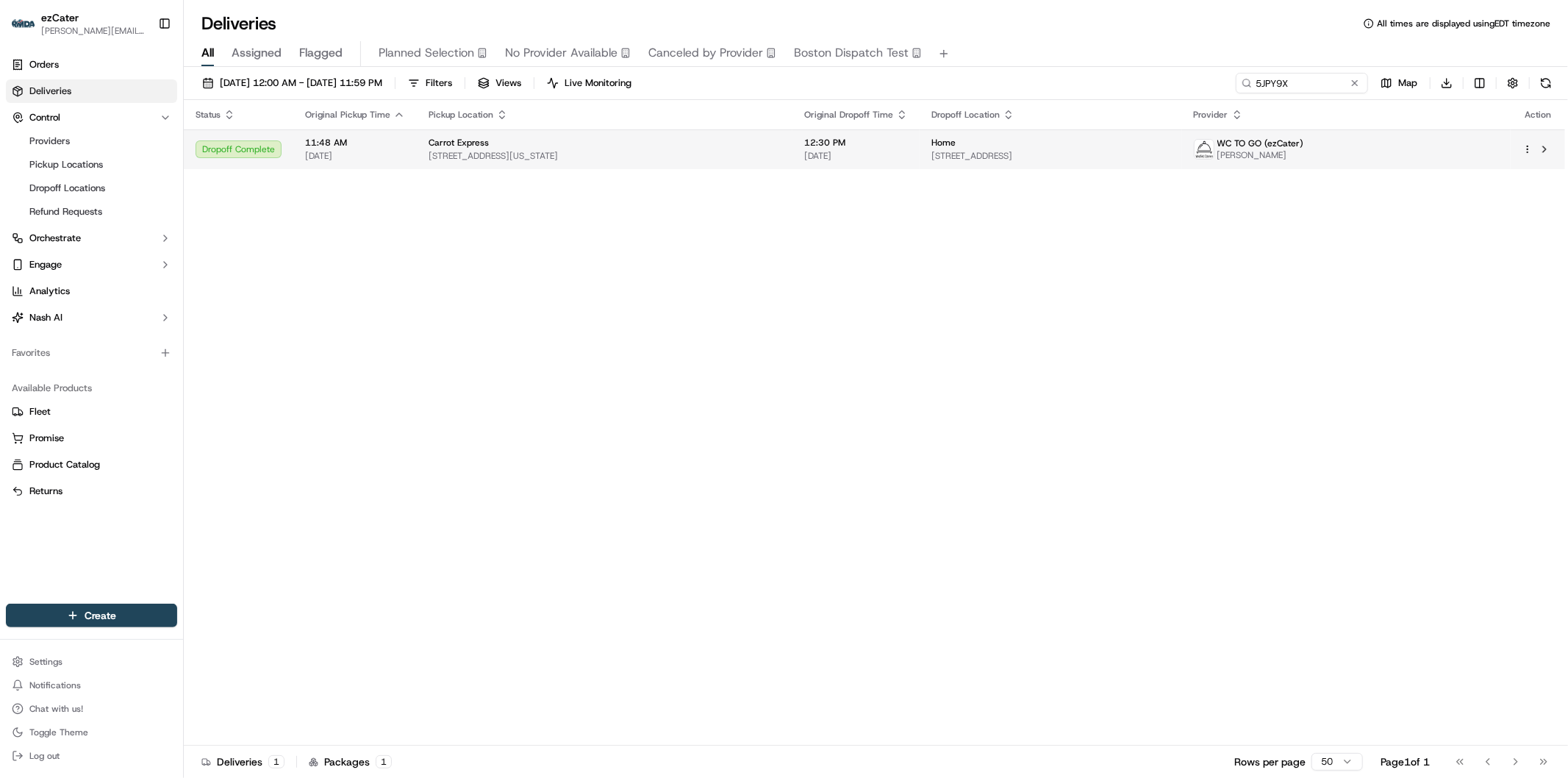
click at [1133, 152] on span "[STREET_ADDRESS]" at bounding box center [1050, 156] width 238 height 11
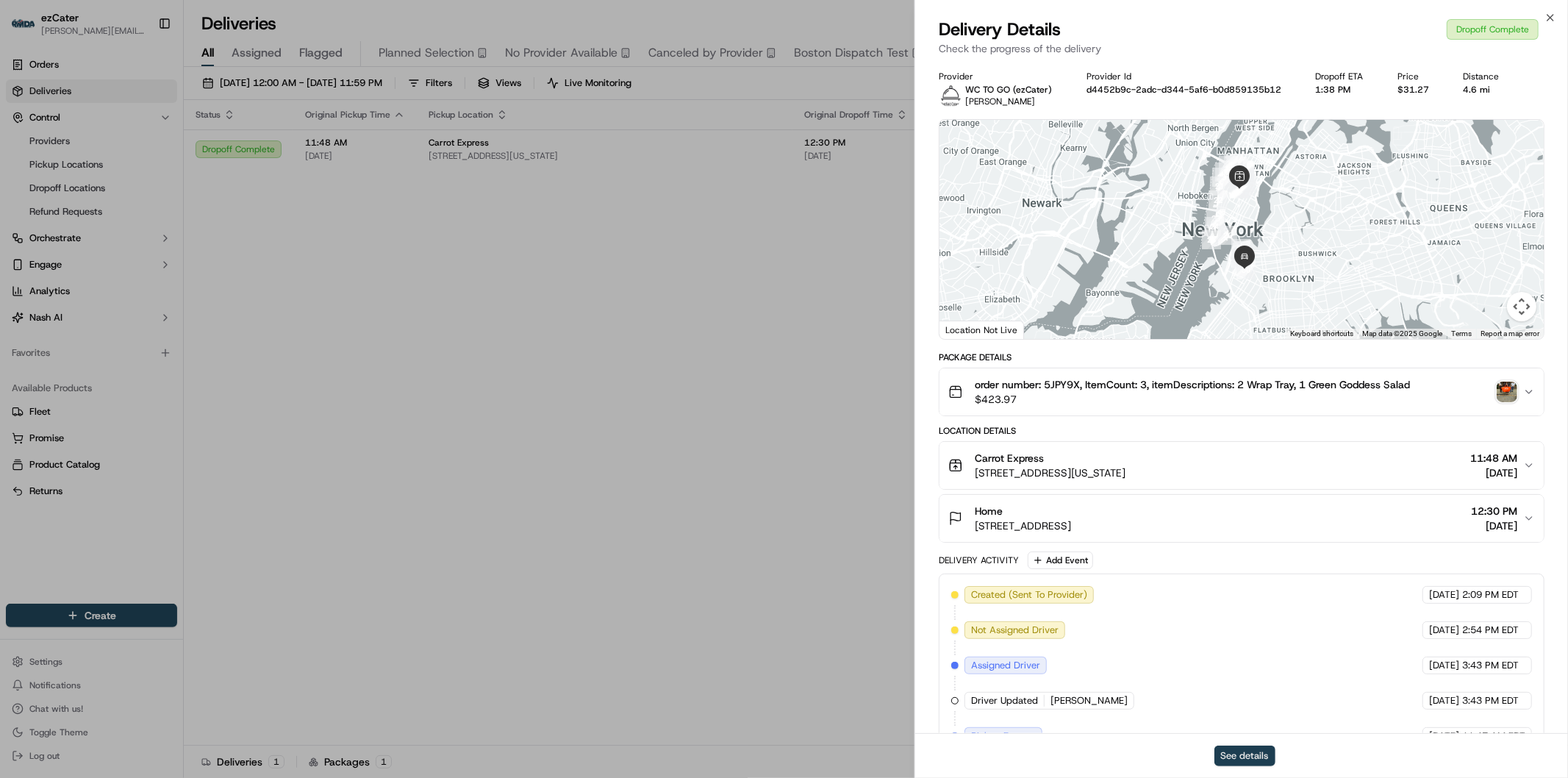
click at [1252, 755] on button "See details" at bounding box center [1245, 756] width 61 height 21
click at [1554, 18] on icon "button" at bounding box center [1550, 17] width 11 height 11
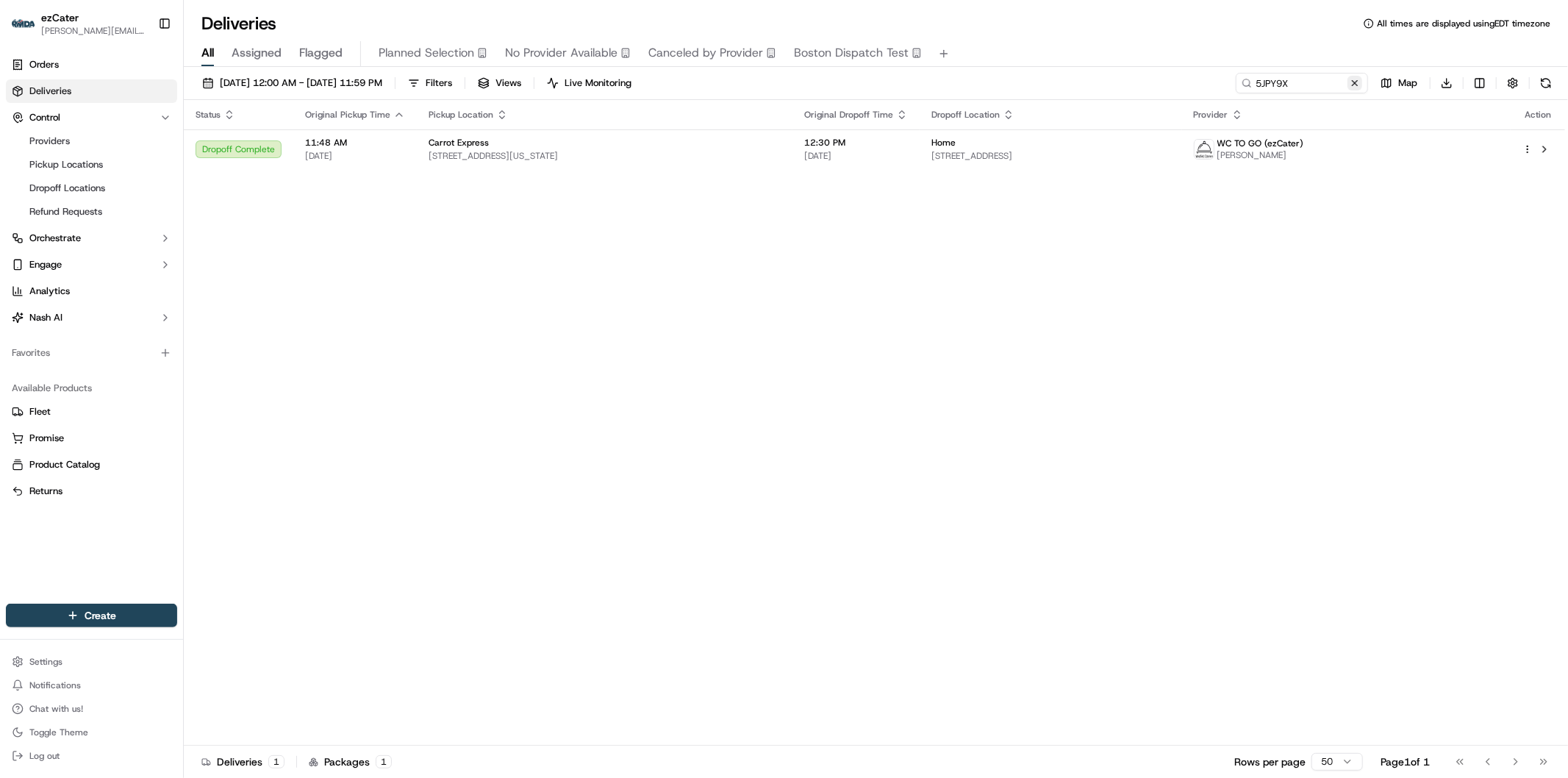
click at [1356, 82] on button at bounding box center [1354, 83] width 14 height 14
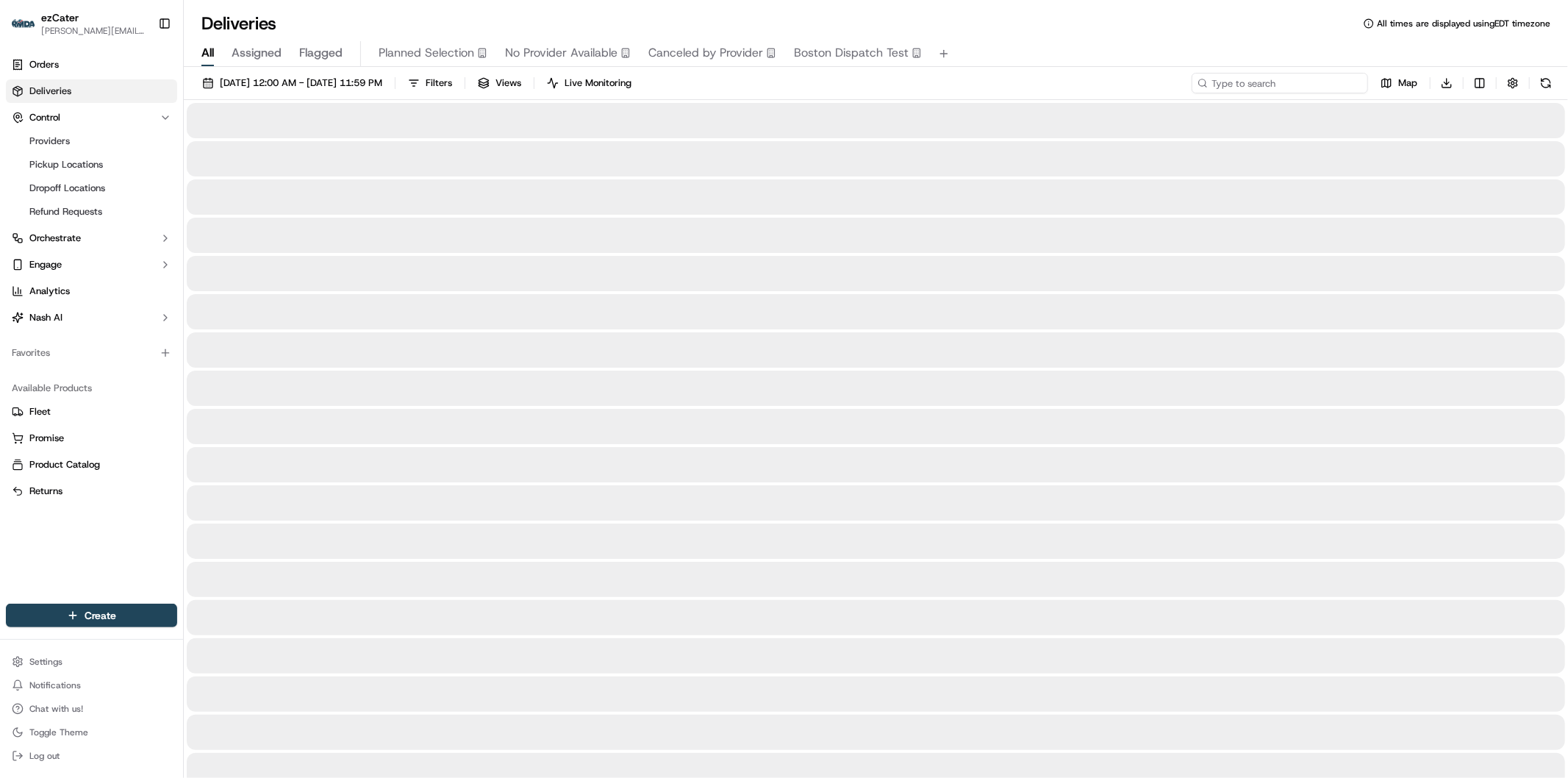
click at [1307, 82] on input at bounding box center [1280, 84] width 177 height 21
paste input "JUKTWG"
type input "JUKTWG"
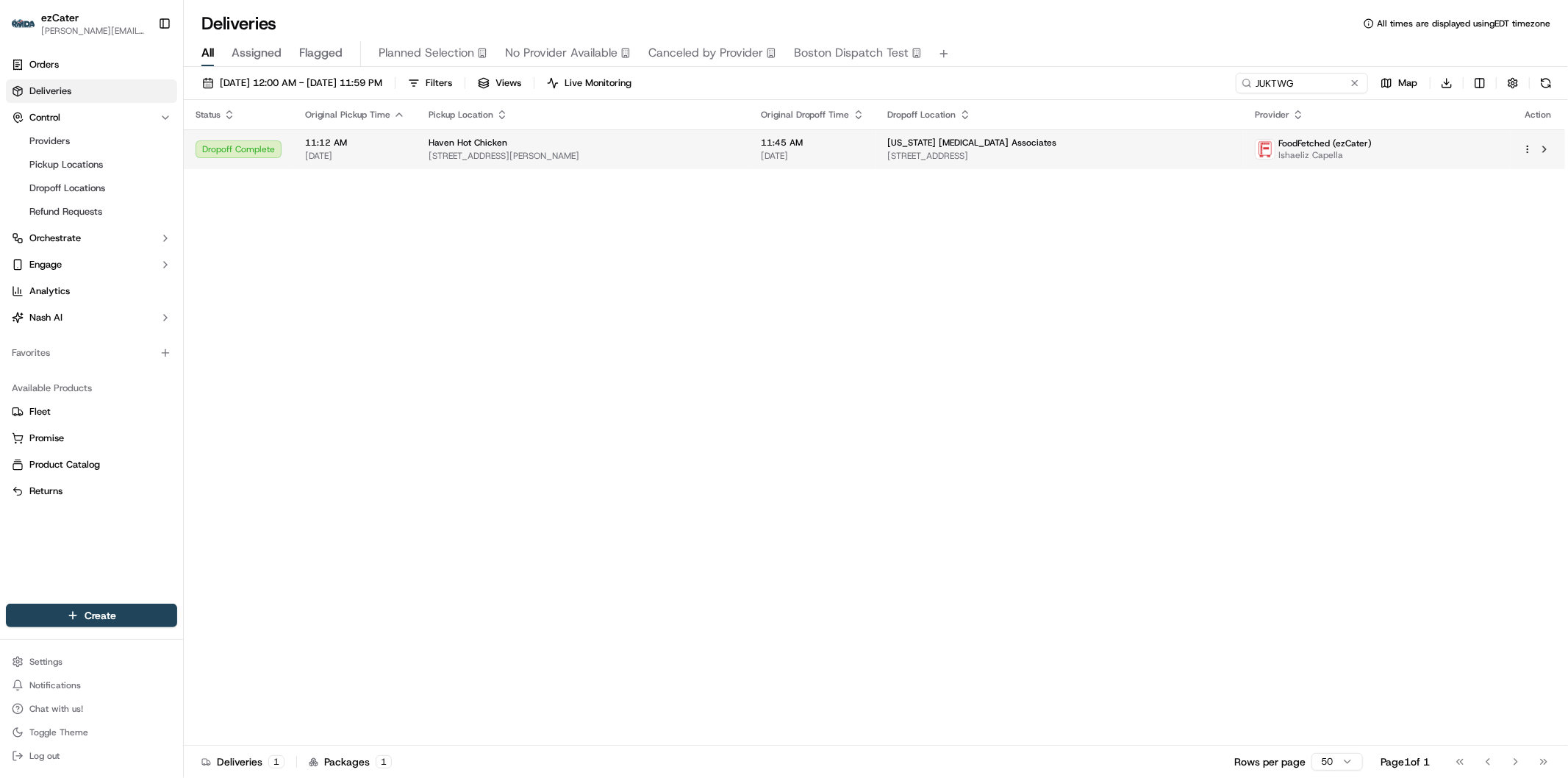
click at [983, 151] on span "1000 Asylum Ave #3212, Hartford, CT 06105, USA" at bounding box center [1060, 156] width 344 height 11
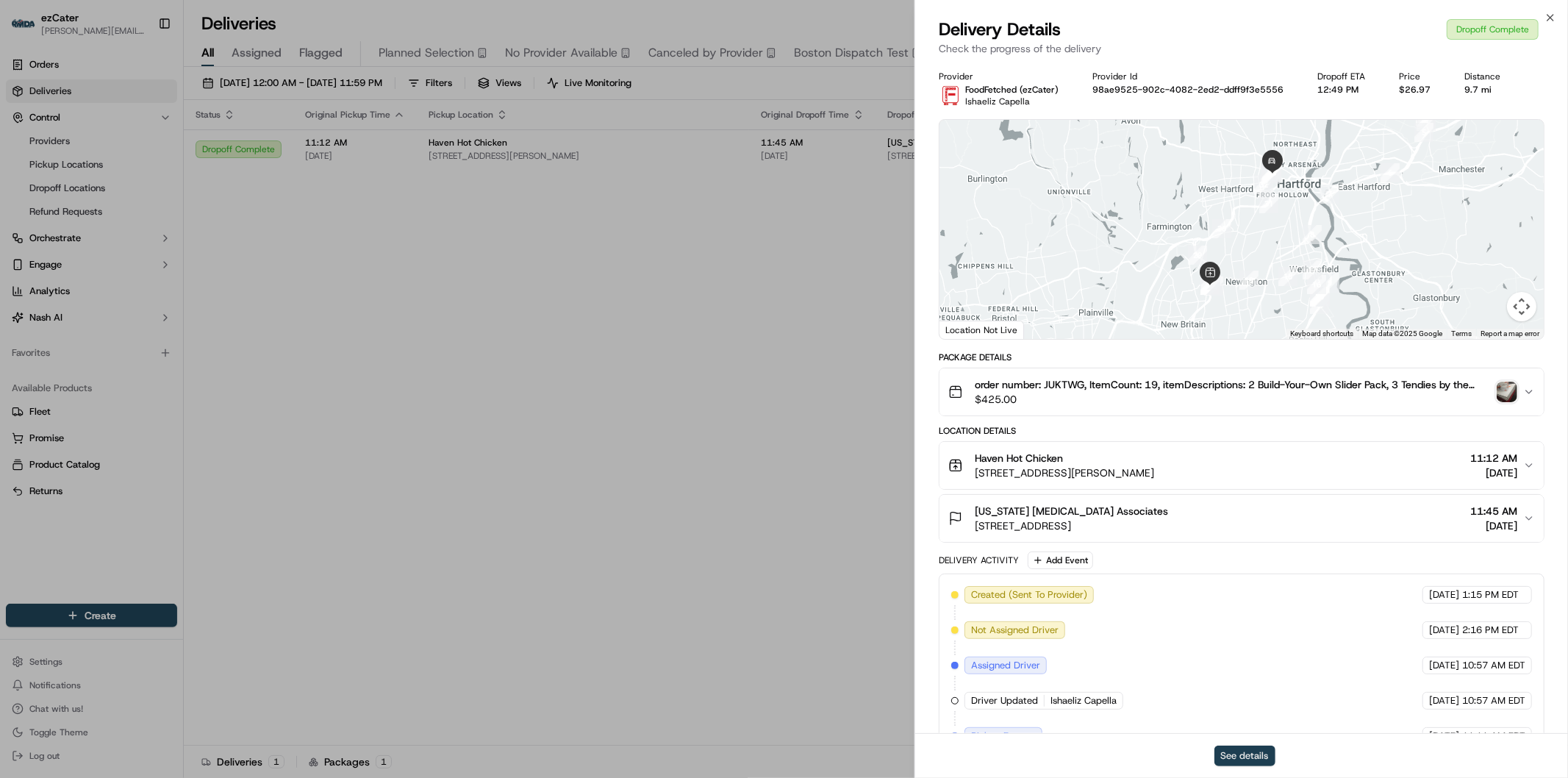
click at [1239, 751] on button "See details" at bounding box center [1245, 756] width 61 height 21
click at [1550, 16] on icon "button" at bounding box center [1550, 17] width 11 height 11
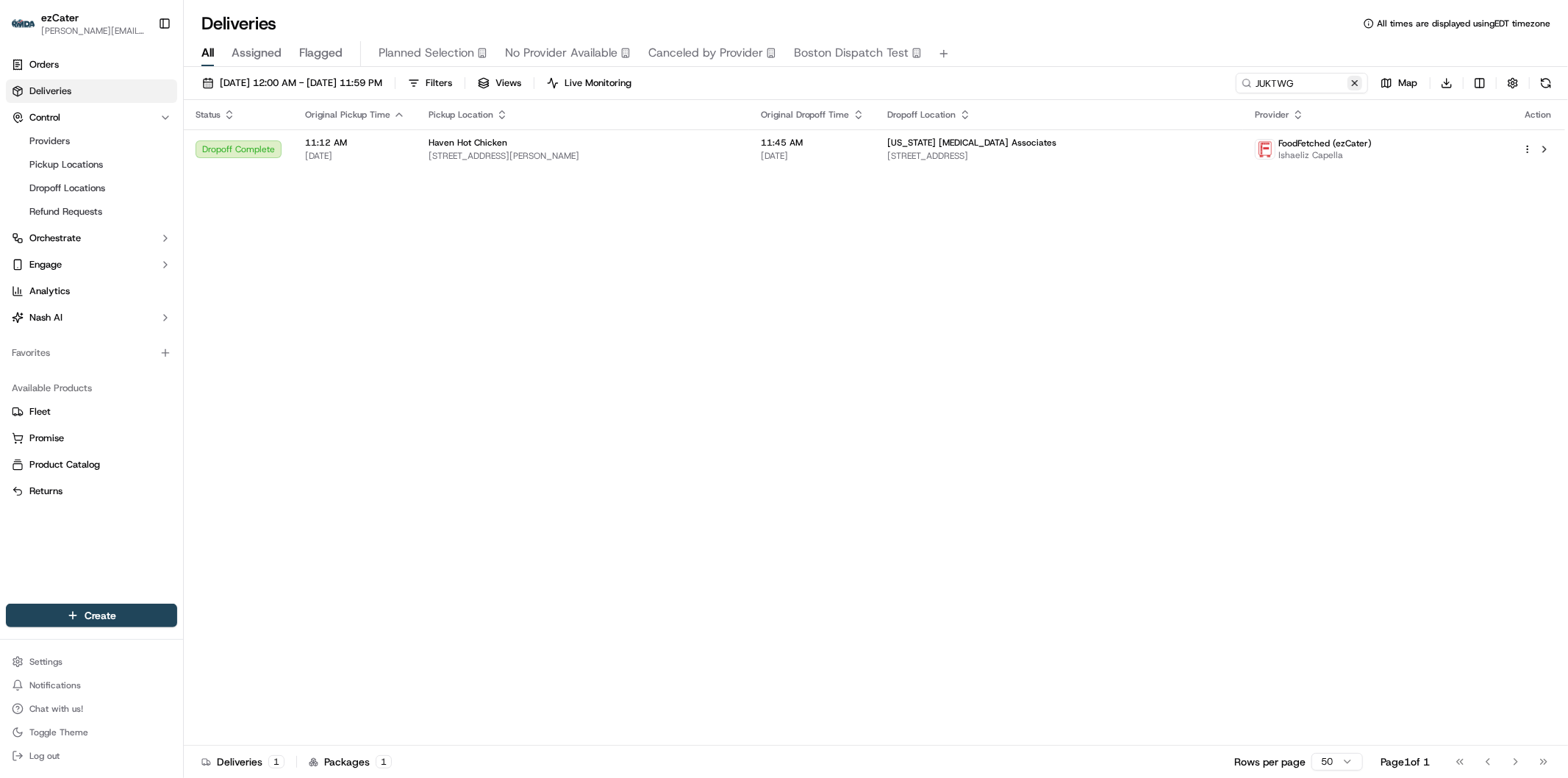
click at [1355, 84] on button at bounding box center [1354, 83] width 14 height 14
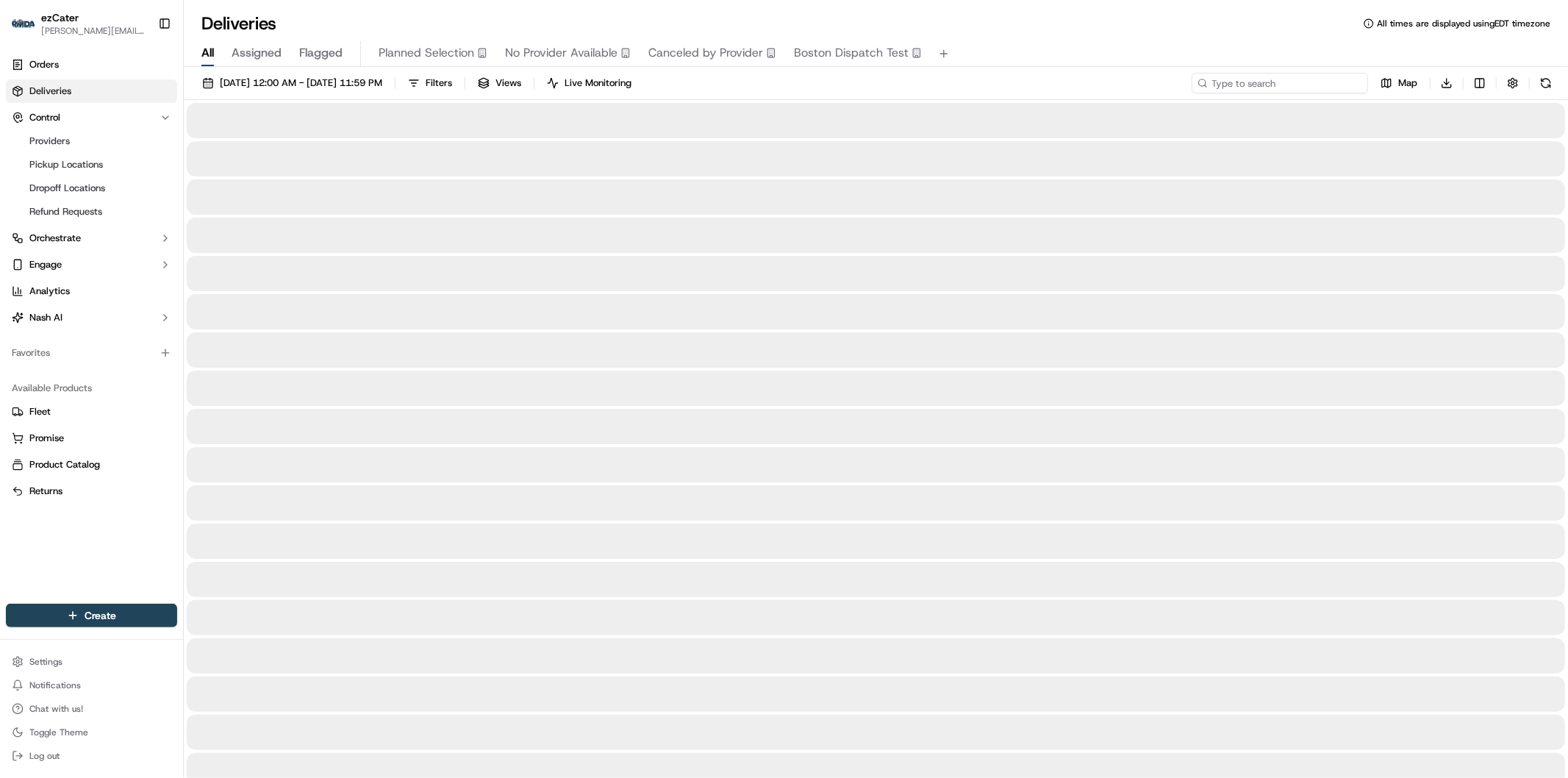
click at [1298, 84] on input at bounding box center [1280, 84] width 177 height 21
paste input "WATP36"
type input "WATP36"
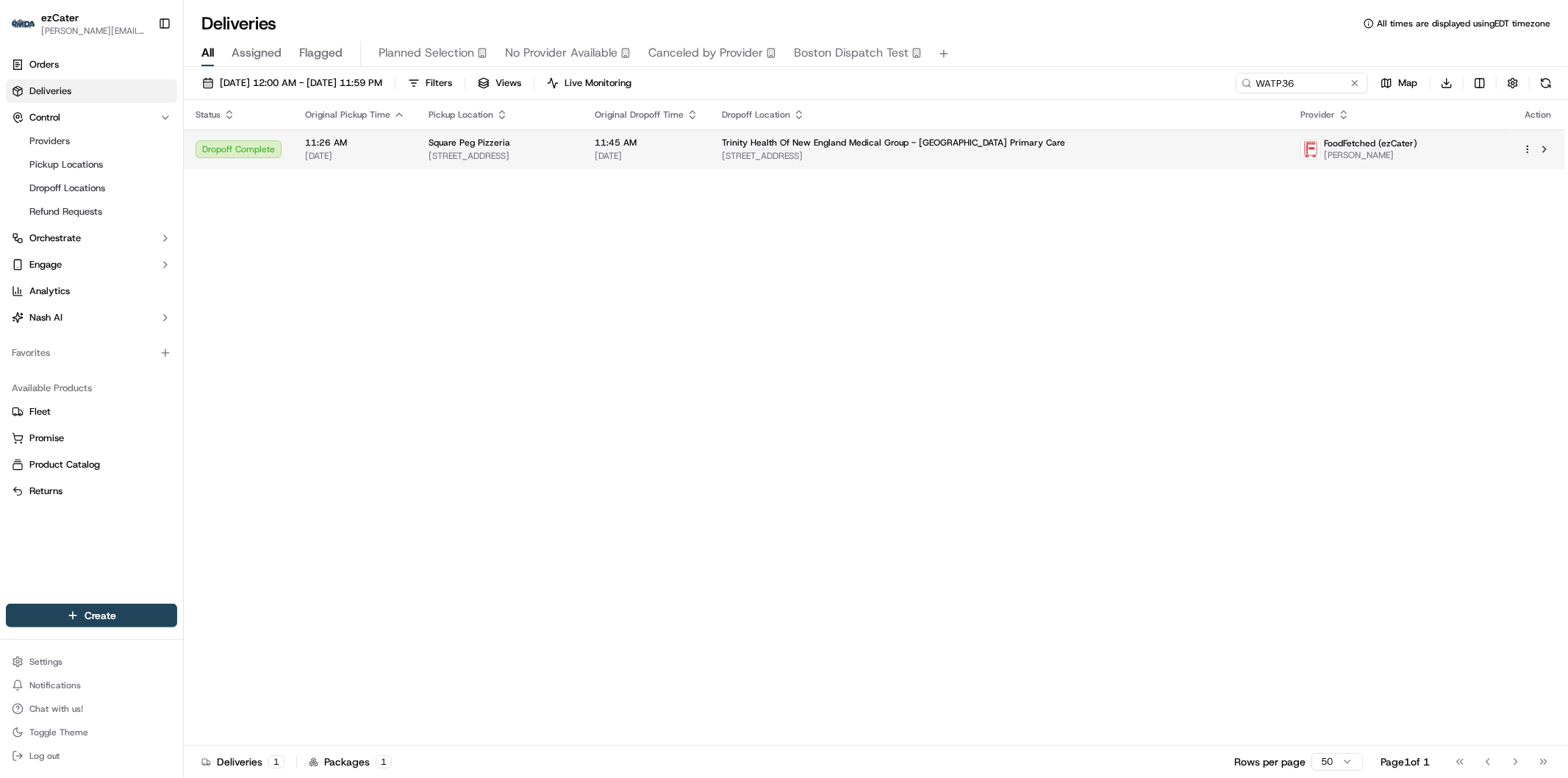
click at [1061, 156] on span "27 Sycamore St 300 300, Glastonbury, CT 06033, USA" at bounding box center [999, 156] width 556 height 11
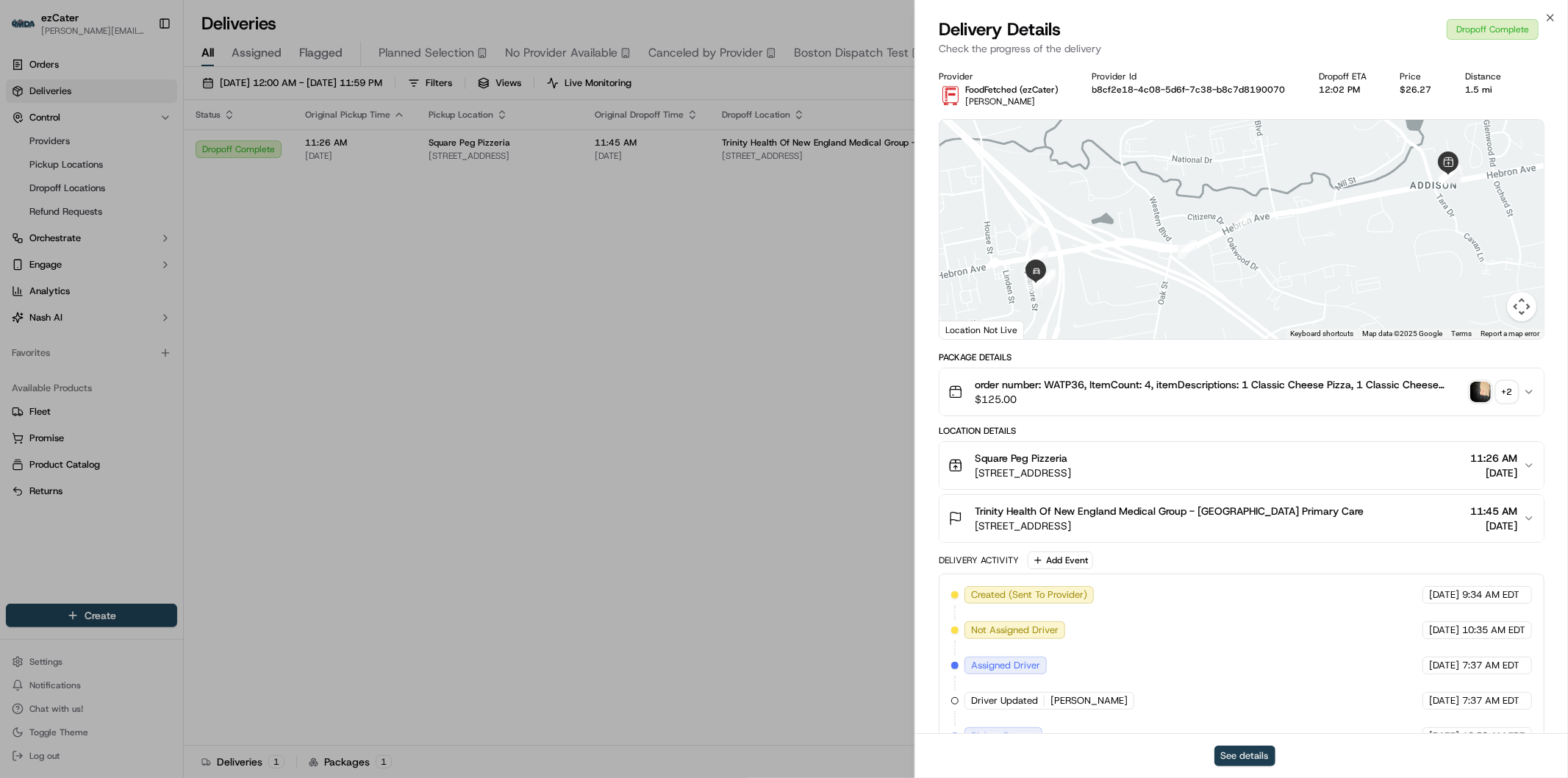
click at [1262, 750] on button "See details" at bounding box center [1245, 756] width 61 height 21
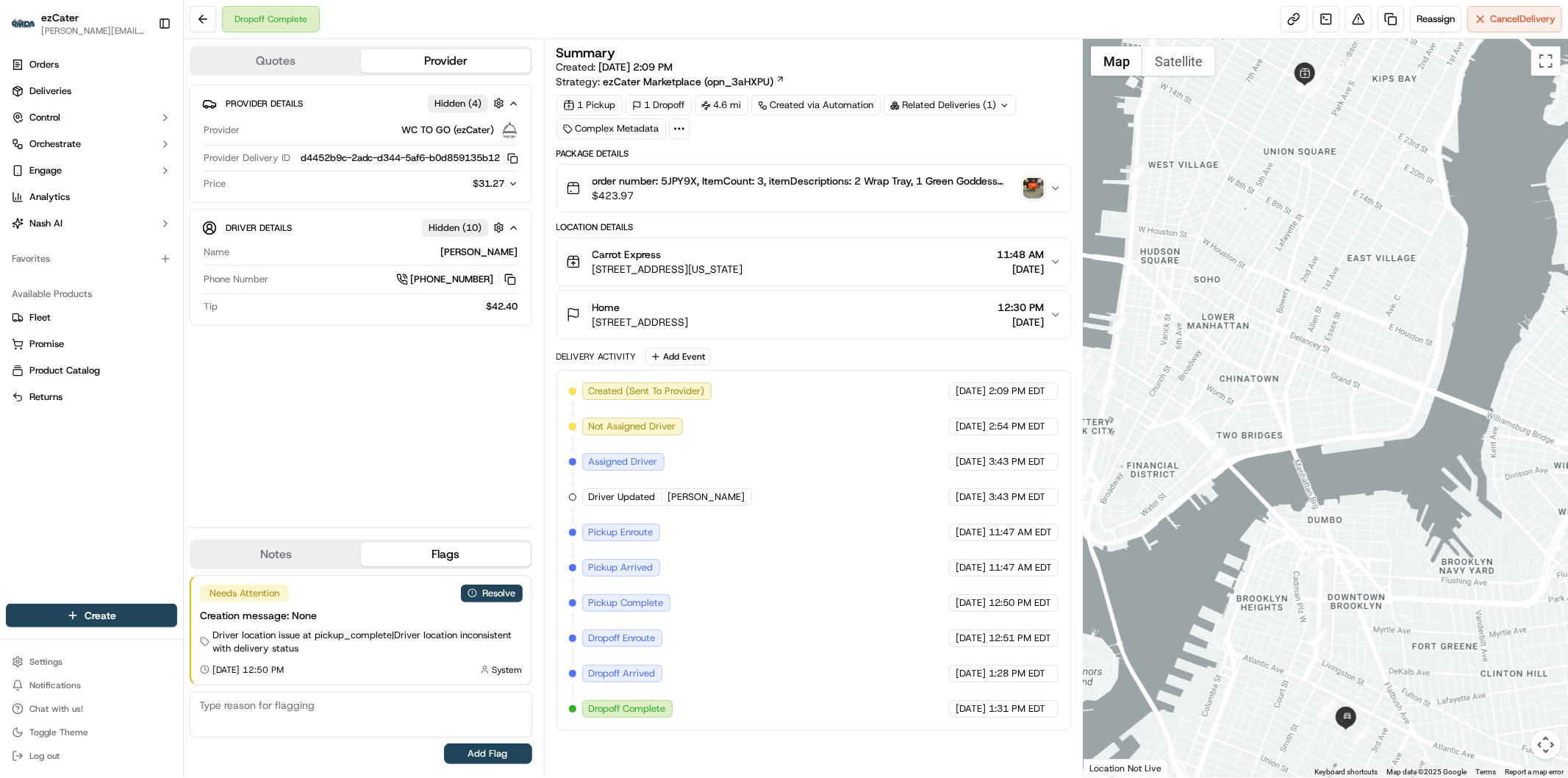
click at [513, 189] on icon "button" at bounding box center [513, 183] width 10 height 10
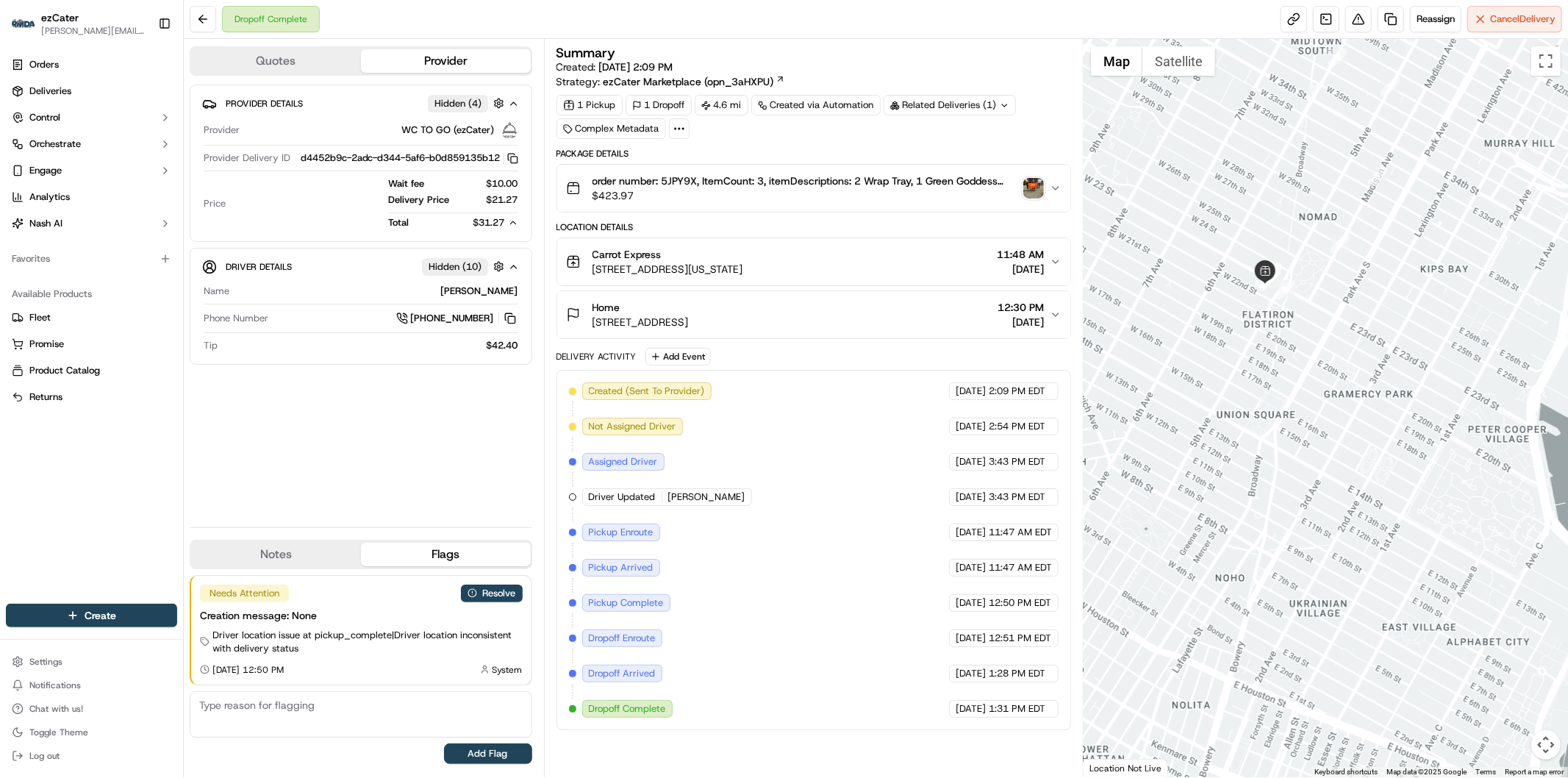
drag, startPoint x: 1376, startPoint y: 195, endPoint x: 1363, endPoint y: 298, distance: 103.8
click at [1363, 298] on div at bounding box center [1326, 408] width 484 height 738
click at [501, 587] on button "Resolve" at bounding box center [491, 593] width 62 height 18
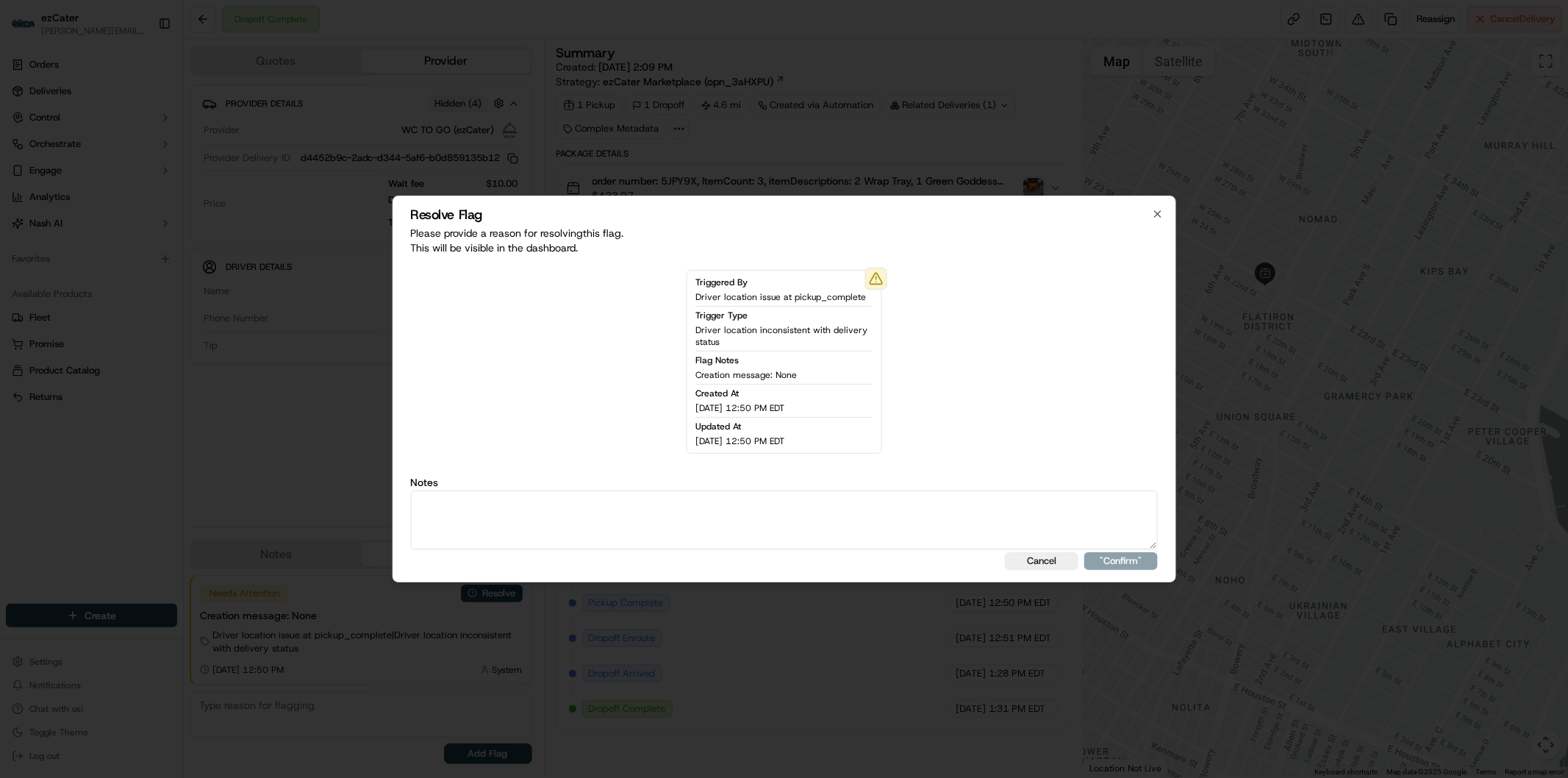
click at [584, 545] on textarea at bounding box center [784, 520] width 747 height 59
type textarea "Actual wait time 44 minutes. Wait fee 10."
click at [1150, 560] on button ""Confirm"" at bounding box center [1121, 560] width 73 height 18
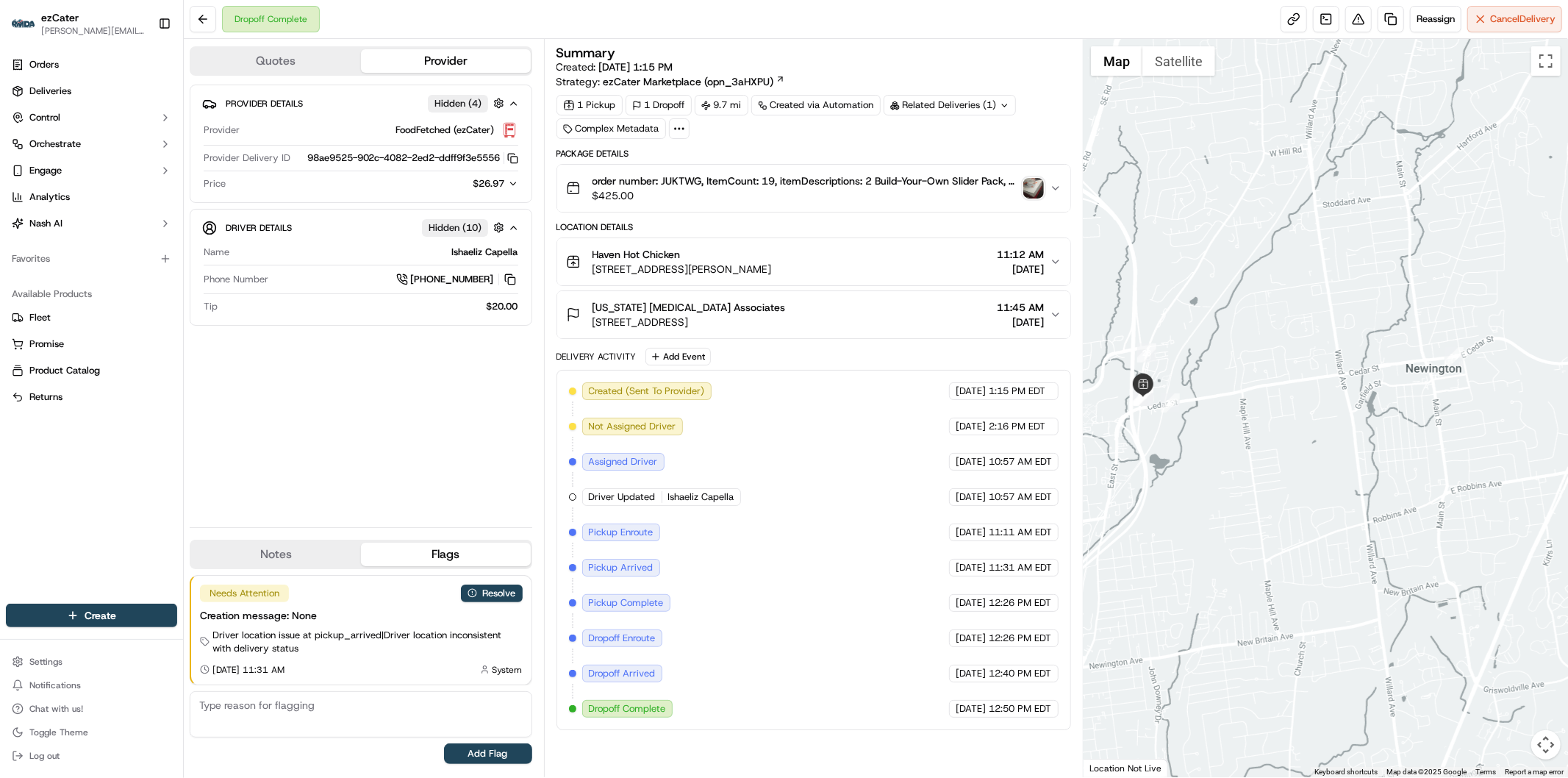
drag, startPoint x: 1232, startPoint y: 467, endPoint x: 1261, endPoint y: 489, distance: 36.4
click at [1261, 489] on div at bounding box center [1326, 408] width 484 height 738
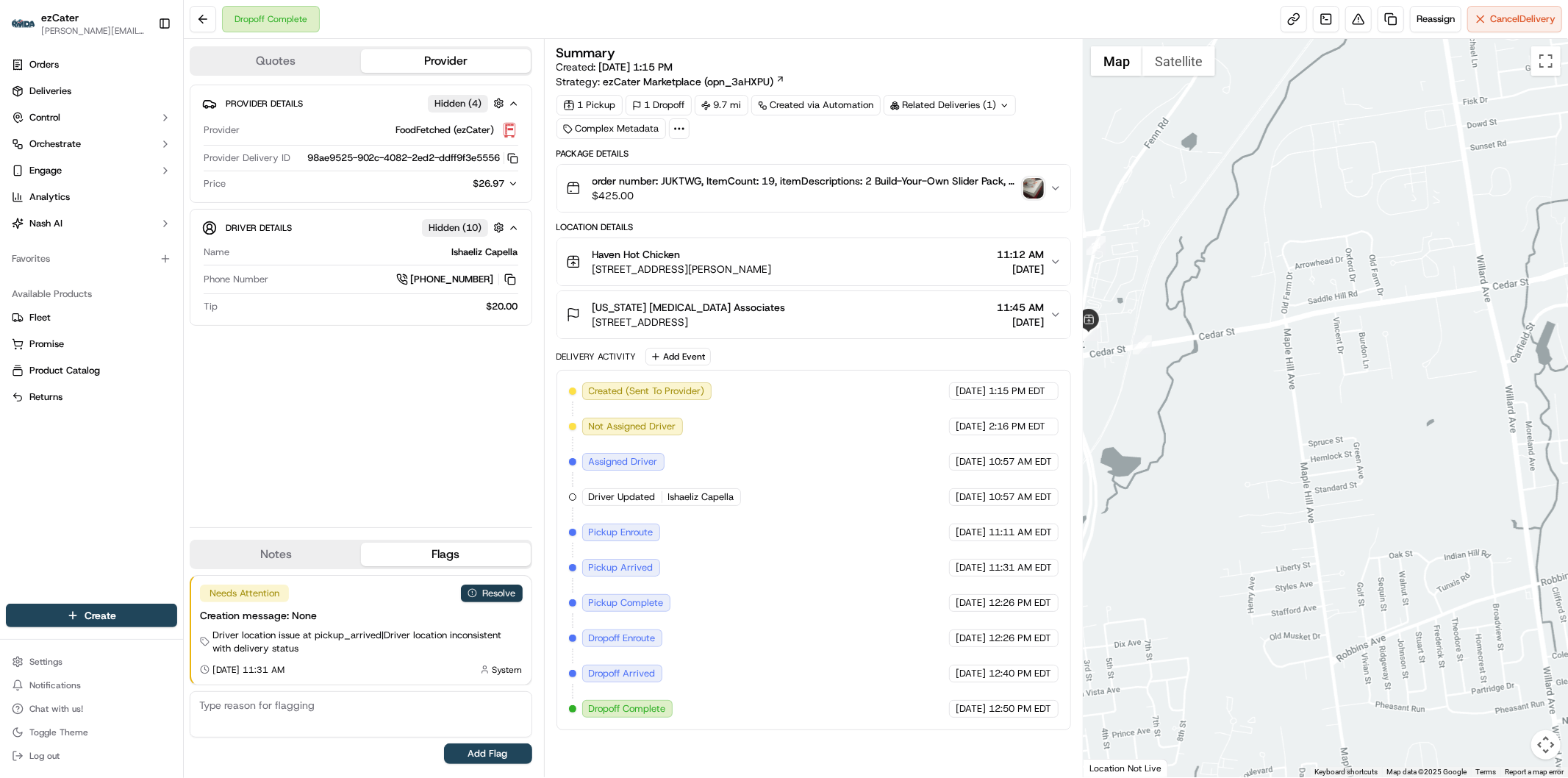
click at [501, 593] on button "Resolve" at bounding box center [491, 593] width 62 height 18
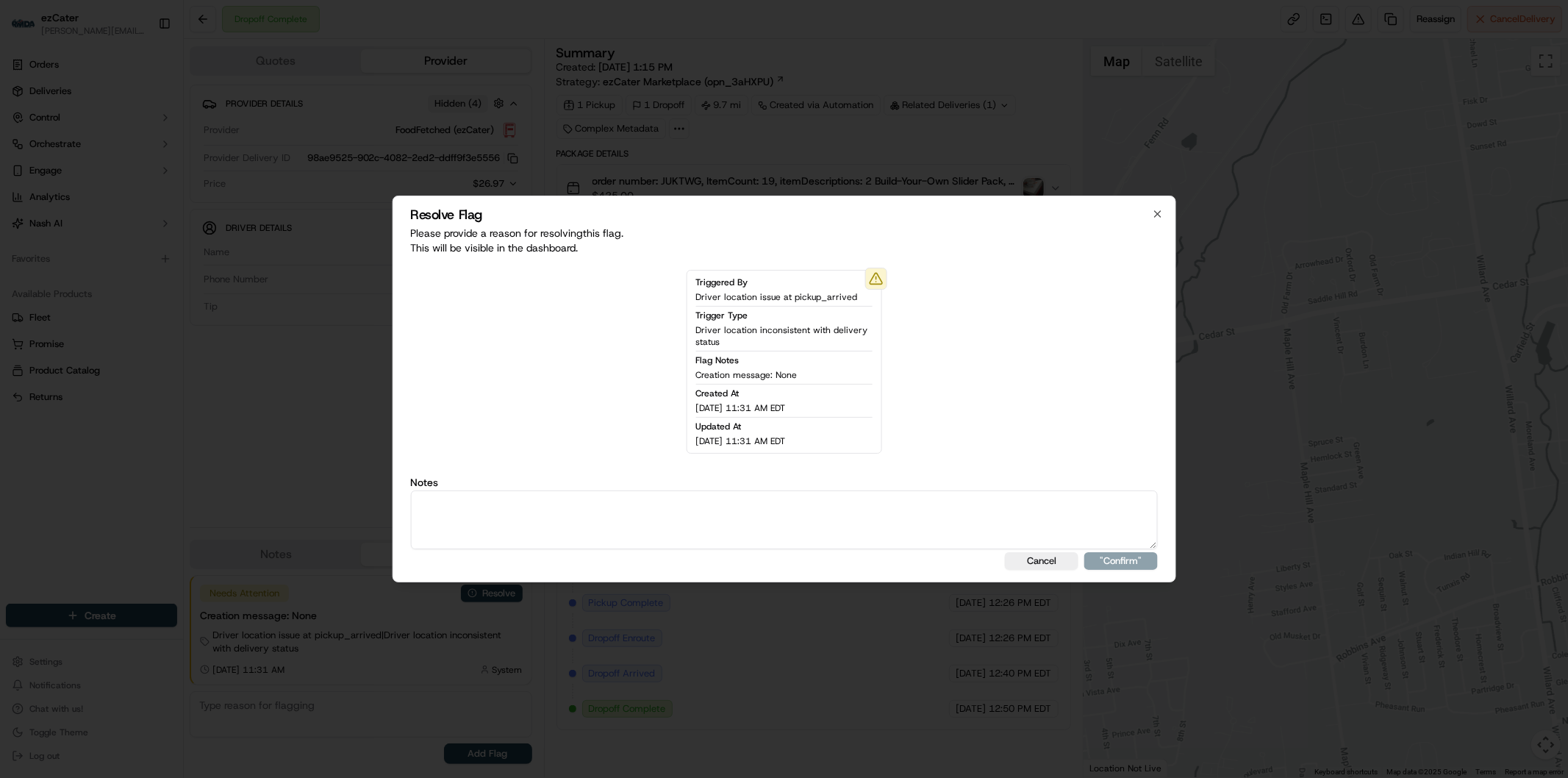
click at [591, 537] on textarea at bounding box center [784, 520] width 747 height 59
type textarea "Actual wait time 28 minutes. Wait fee 5."
click at [1143, 566] on button ""Confirm"" at bounding box center [1121, 560] width 73 height 18
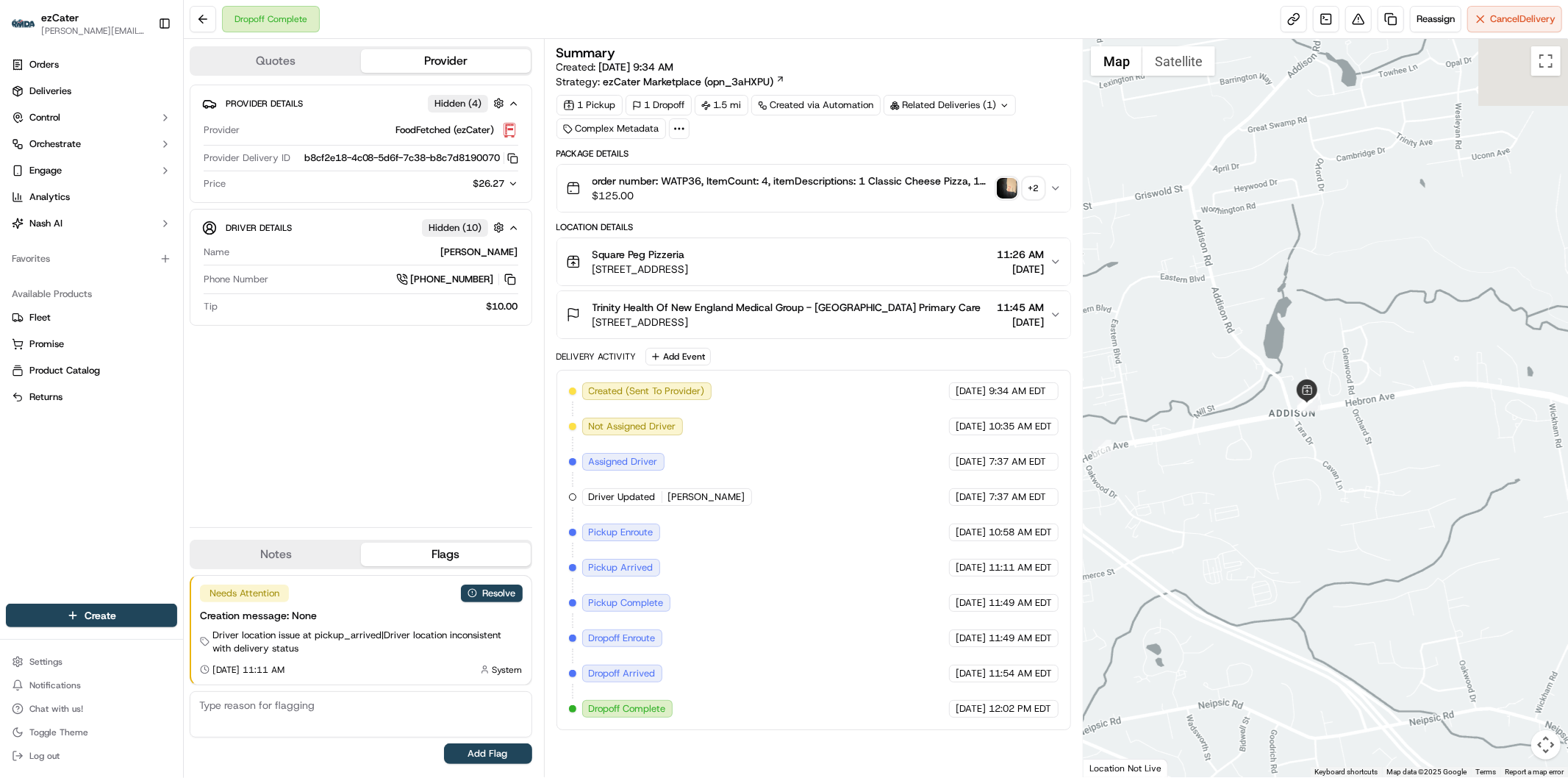
click at [1294, 482] on div at bounding box center [1326, 408] width 484 height 738
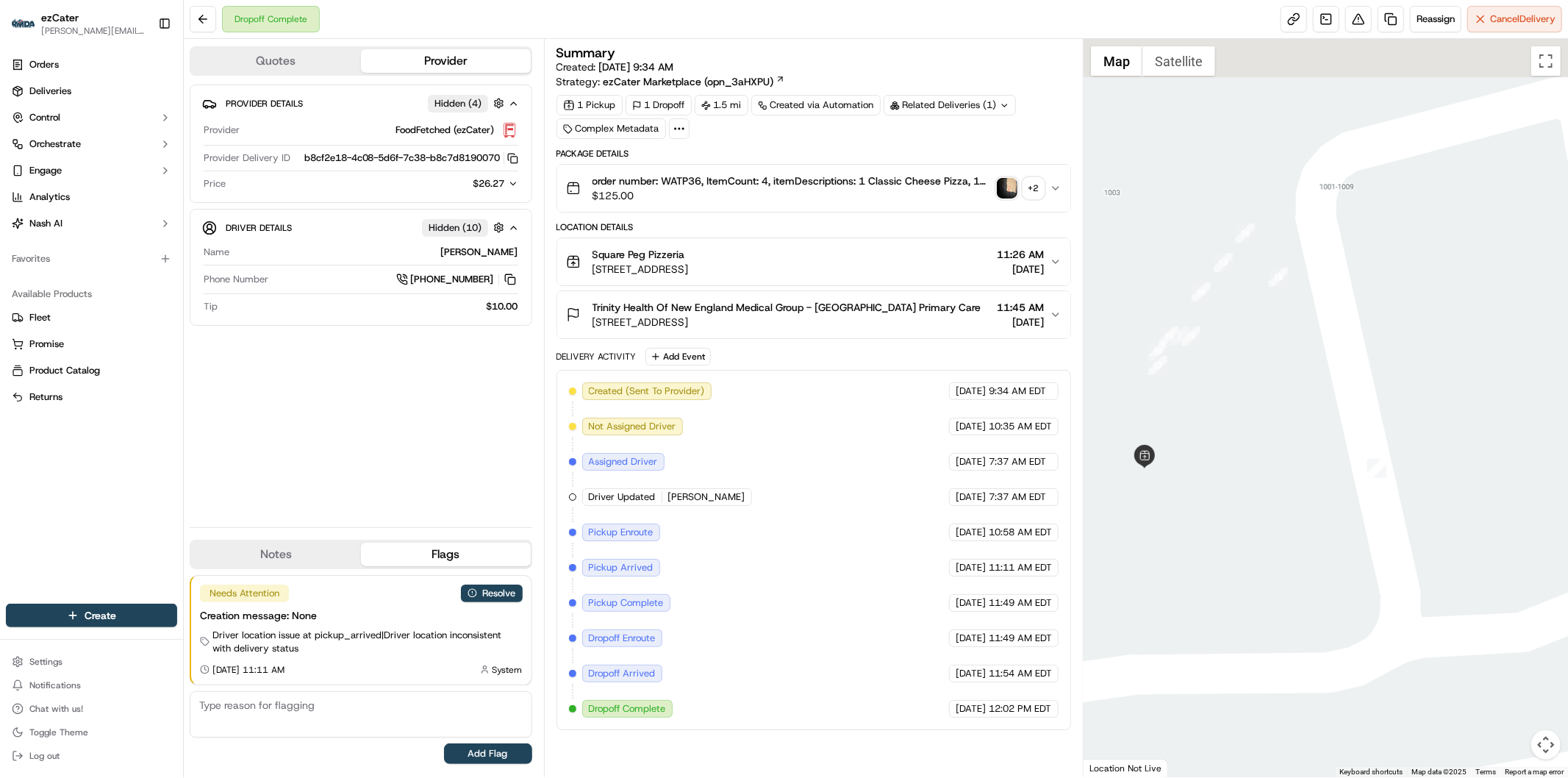
drag, startPoint x: 1212, startPoint y: 180, endPoint x: 1212, endPoint y: 445, distance: 265.0
click at [1212, 445] on div at bounding box center [1326, 408] width 484 height 738
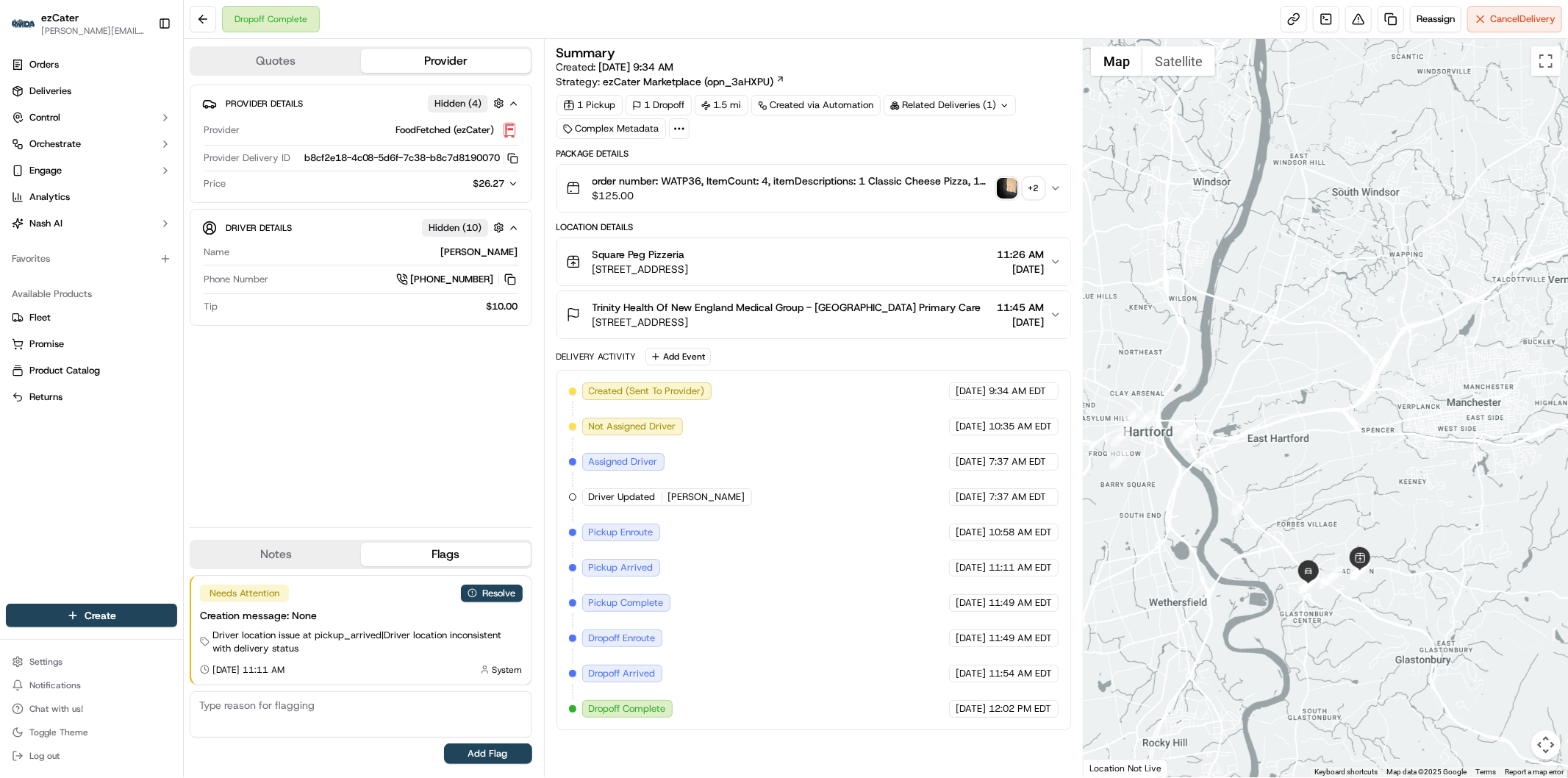
drag, startPoint x: 1354, startPoint y: 708, endPoint x: 1370, endPoint y: 620, distance: 89.4
click at [1370, 620] on div at bounding box center [1326, 408] width 484 height 738
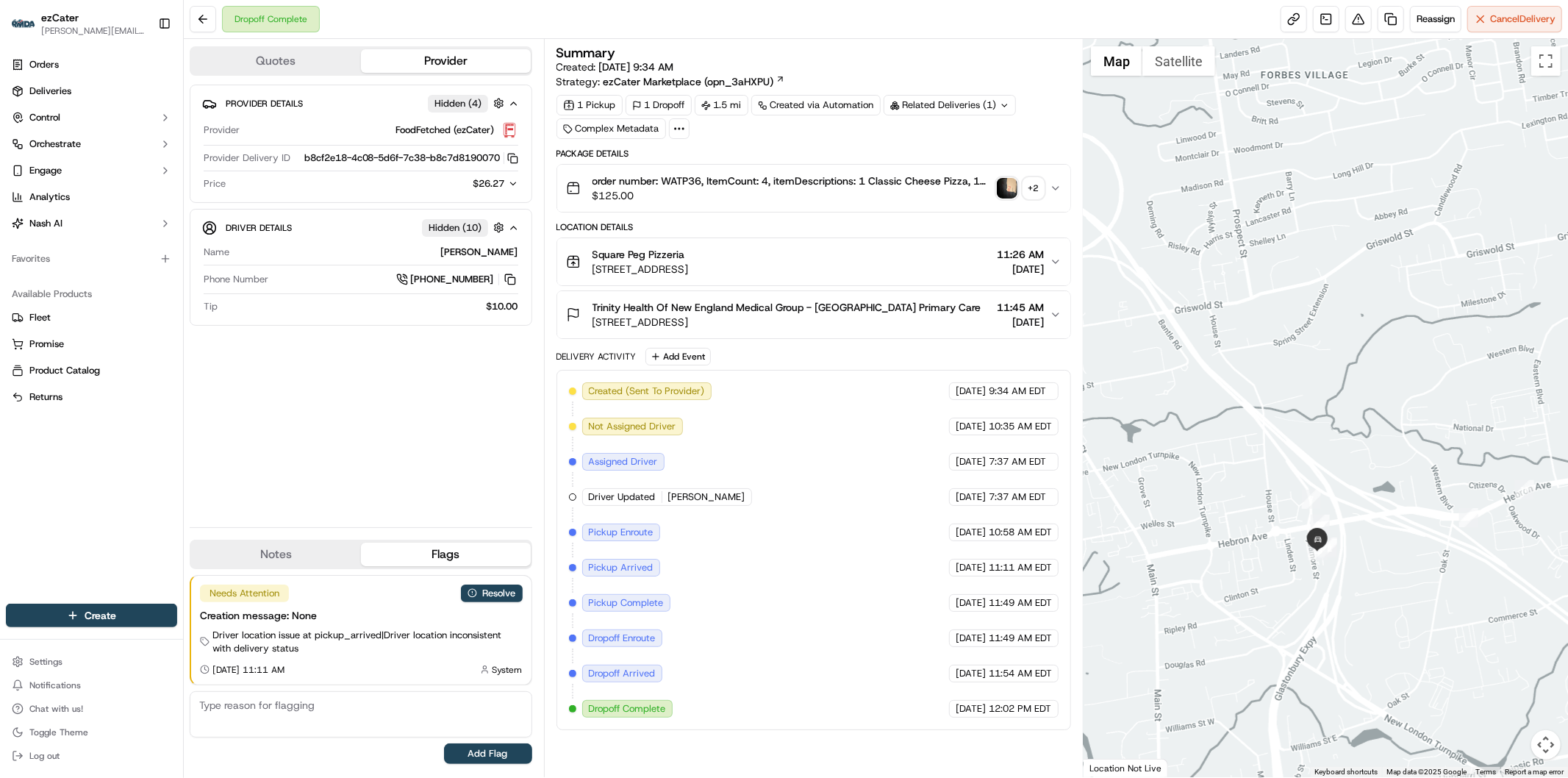
drag, startPoint x: 1430, startPoint y: 535, endPoint x: 1279, endPoint y: 516, distance: 152.2
click at [1277, 516] on div at bounding box center [1326, 408] width 484 height 738
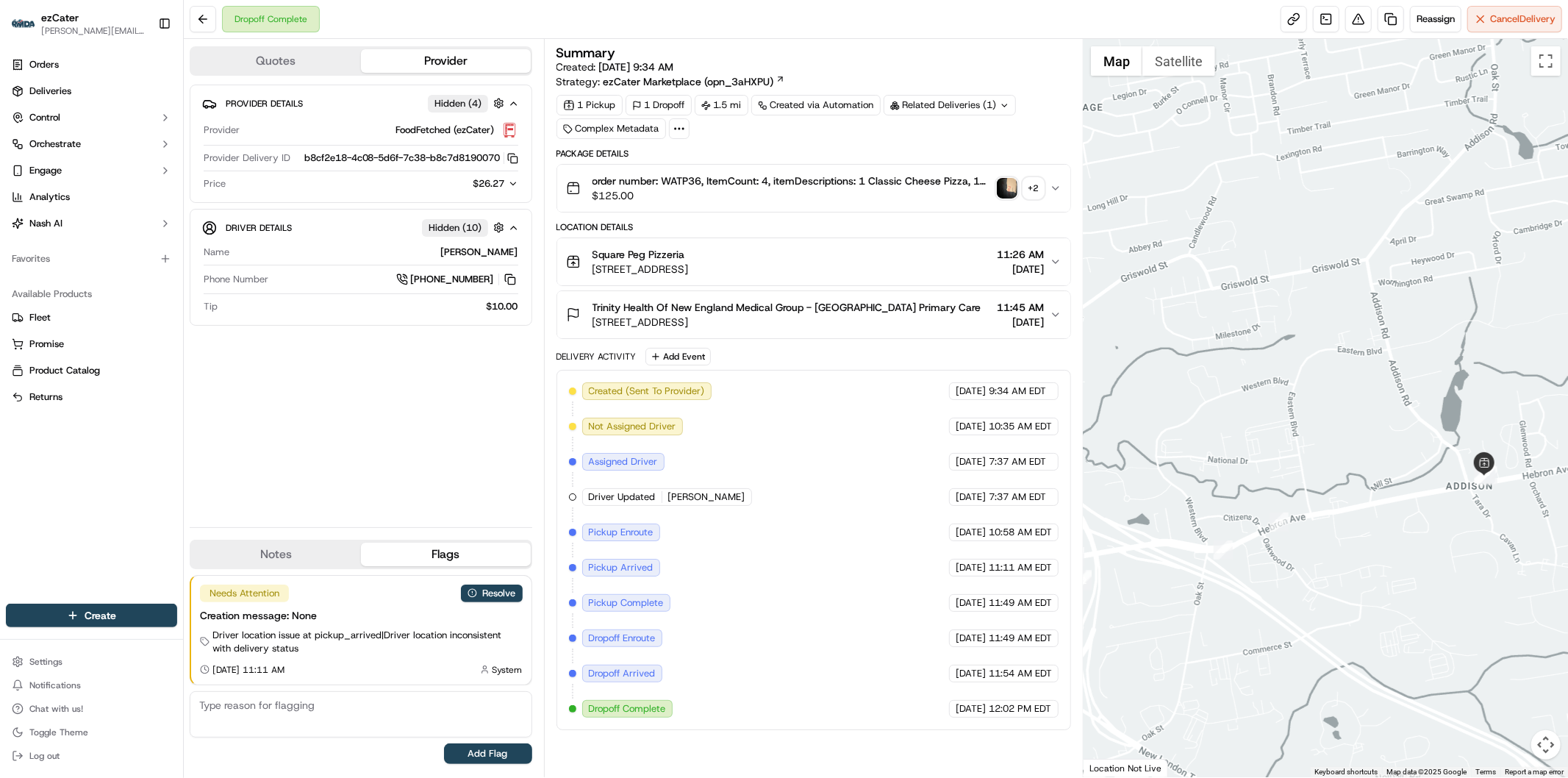
drag, startPoint x: 1405, startPoint y: 568, endPoint x: 1238, endPoint y: 586, distance: 168.0
click at [1238, 586] on div at bounding box center [1326, 408] width 484 height 738
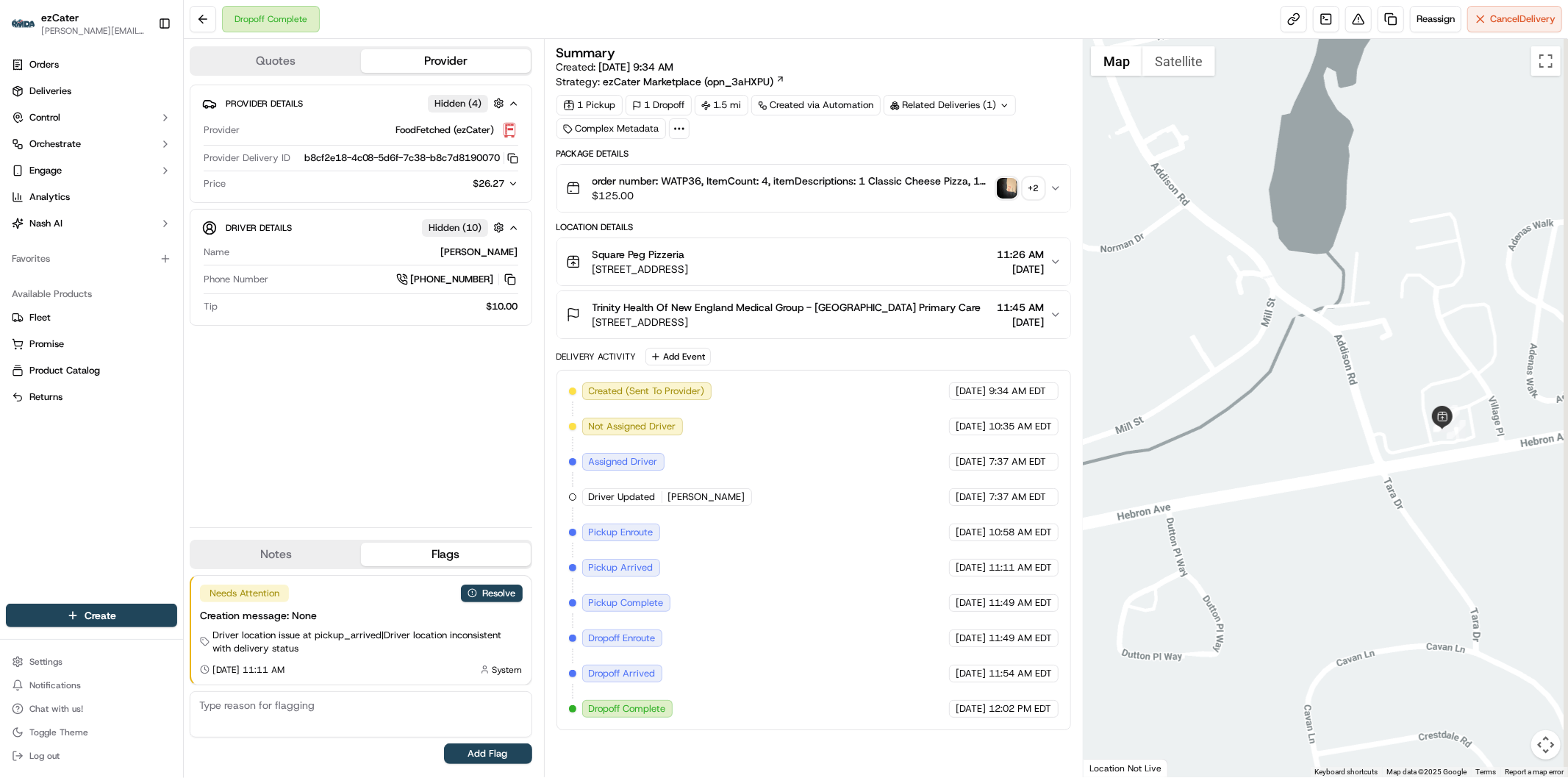
drag, startPoint x: 1426, startPoint y: 554, endPoint x: 1406, endPoint y: 574, distance: 28.3
click at [1406, 574] on div at bounding box center [1326, 408] width 484 height 738
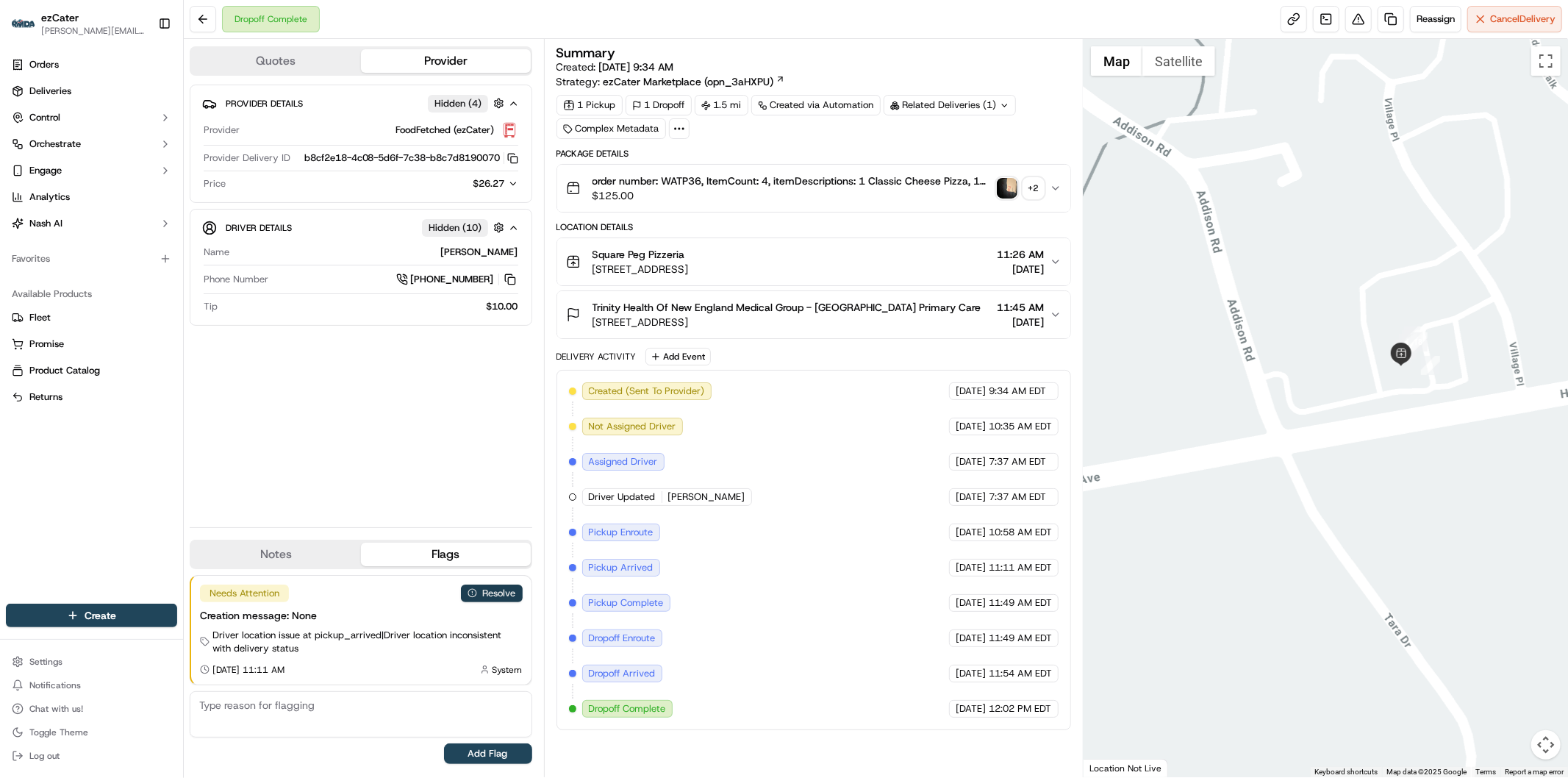
click at [513, 594] on button "Resolve" at bounding box center [491, 593] width 62 height 18
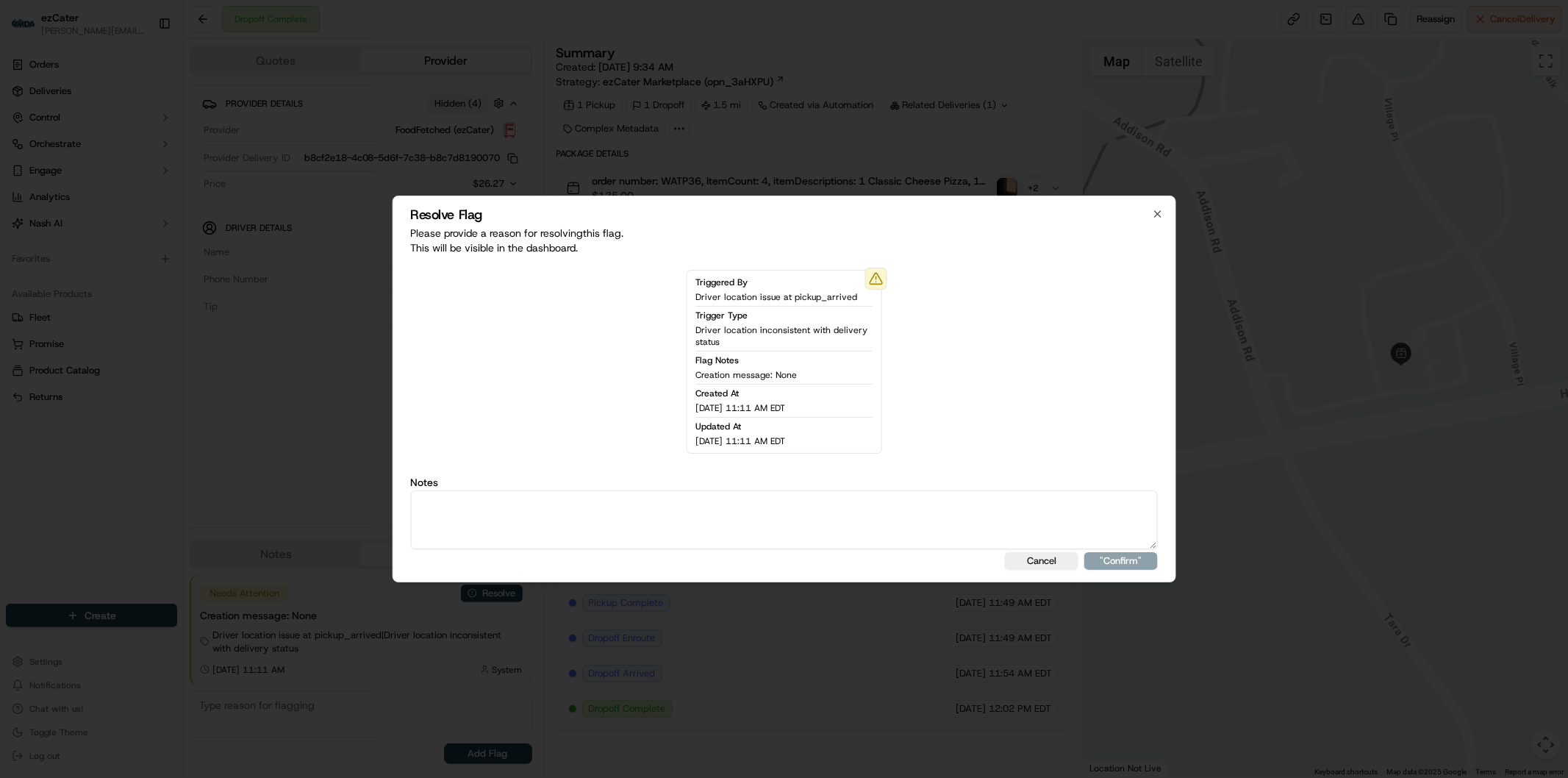
click at [531, 519] on textarea at bounding box center [784, 520] width 747 height 59
type textarea "Actual wait time 23 minutes. Wait fee 5."
click at [1111, 558] on button ""Confirm"" at bounding box center [1121, 560] width 73 height 18
